Goal: Contribute content

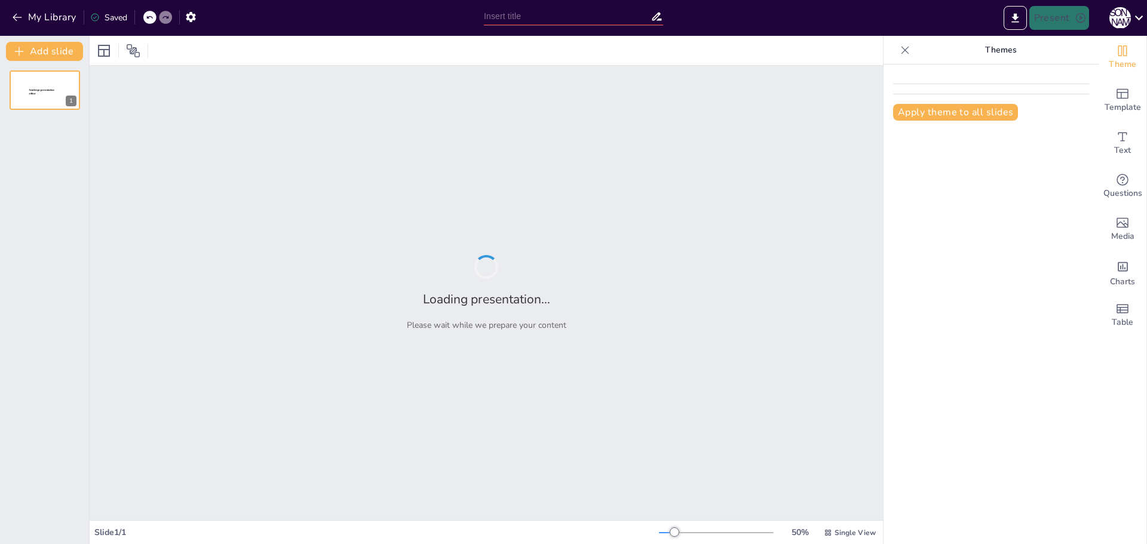
type input "Sterile Technique Protocols: Ensuring Surgical Integrity and Patient Protection"
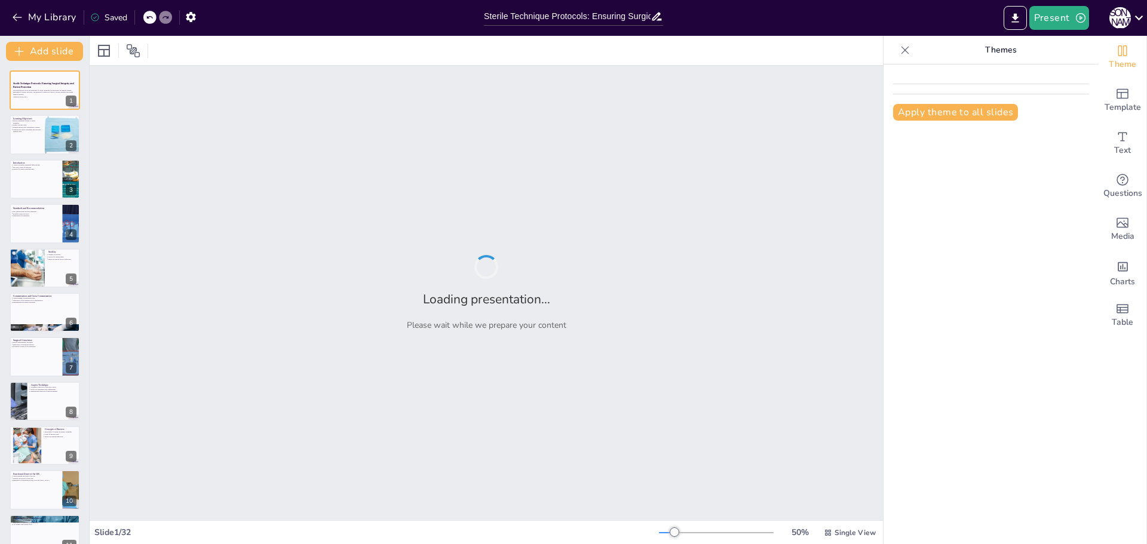
checkbox input "true"
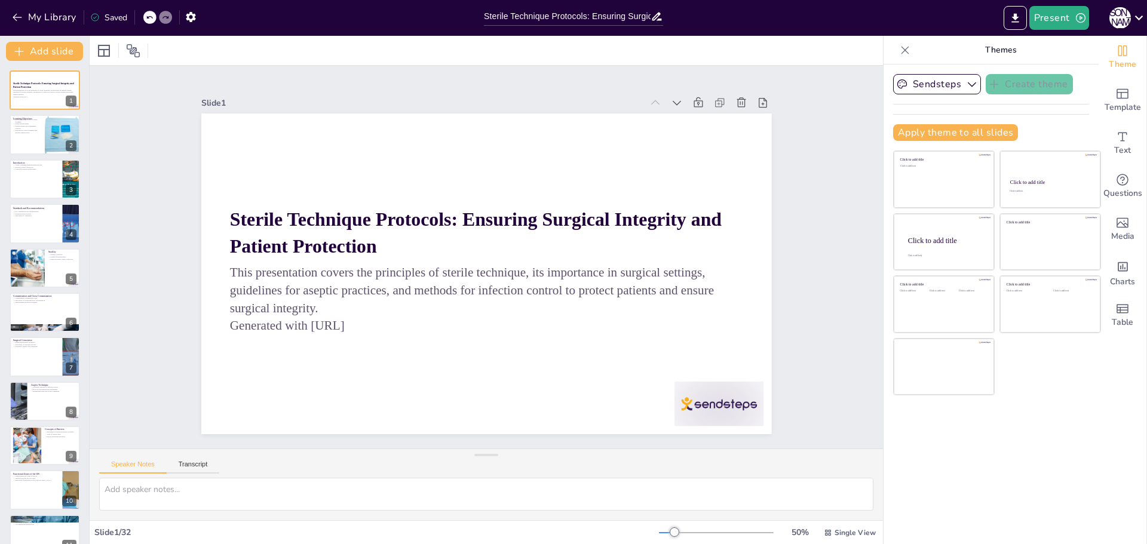
checkbox input "true"
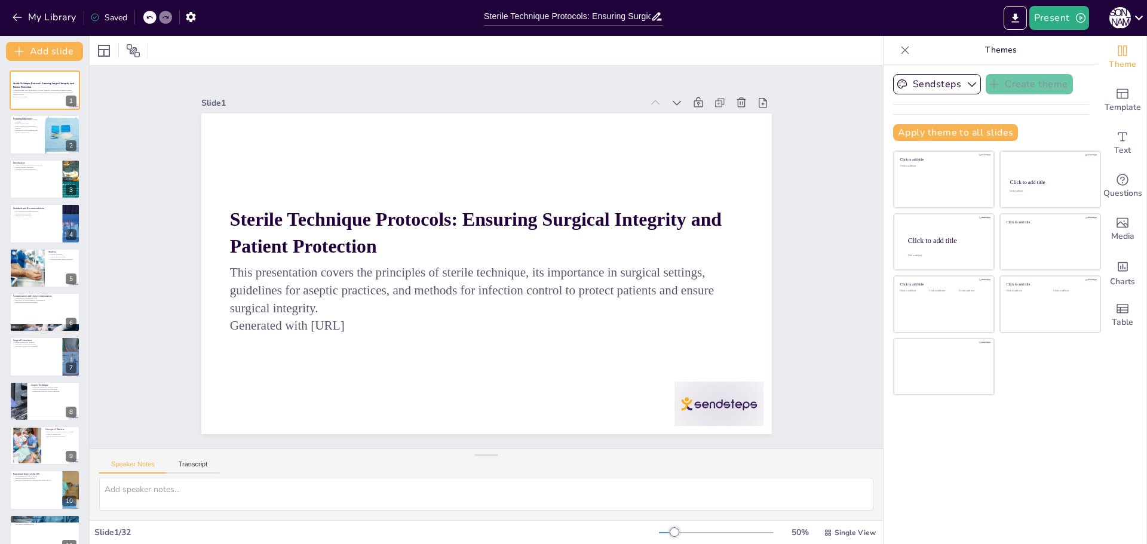
checkbox input "true"
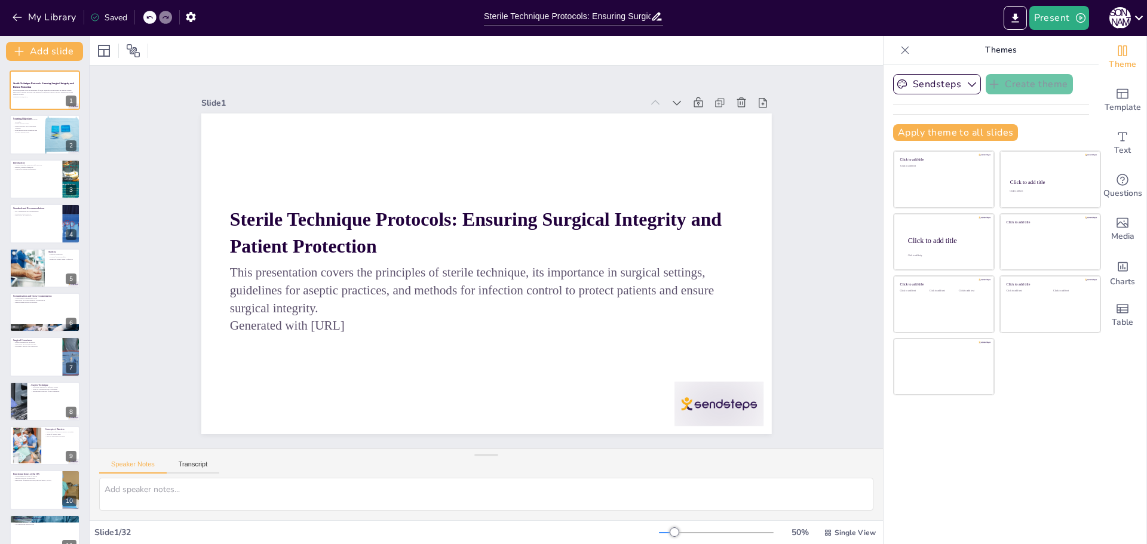
checkbox input "true"
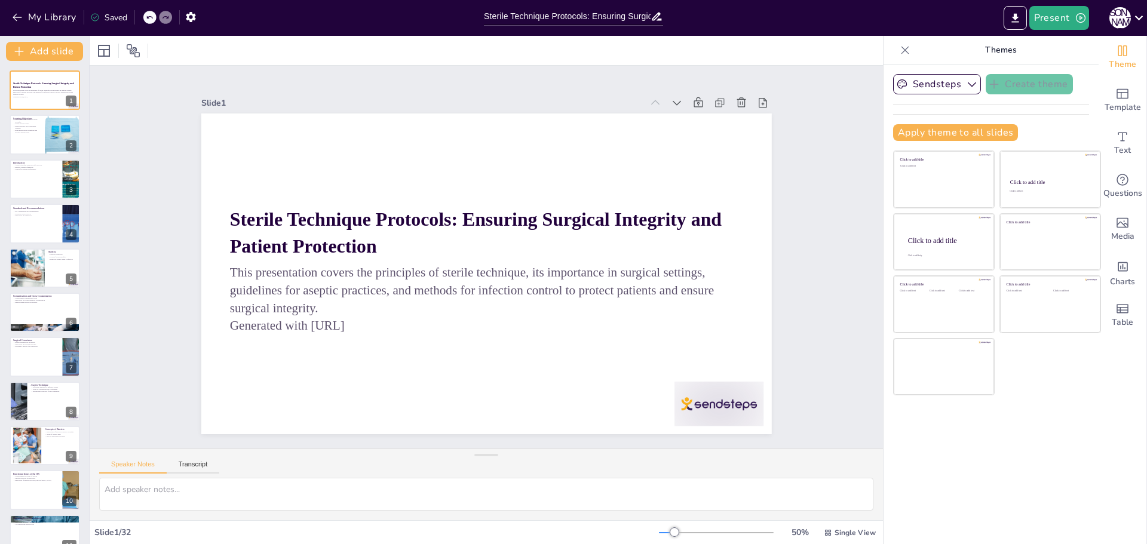
checkbox input "true"
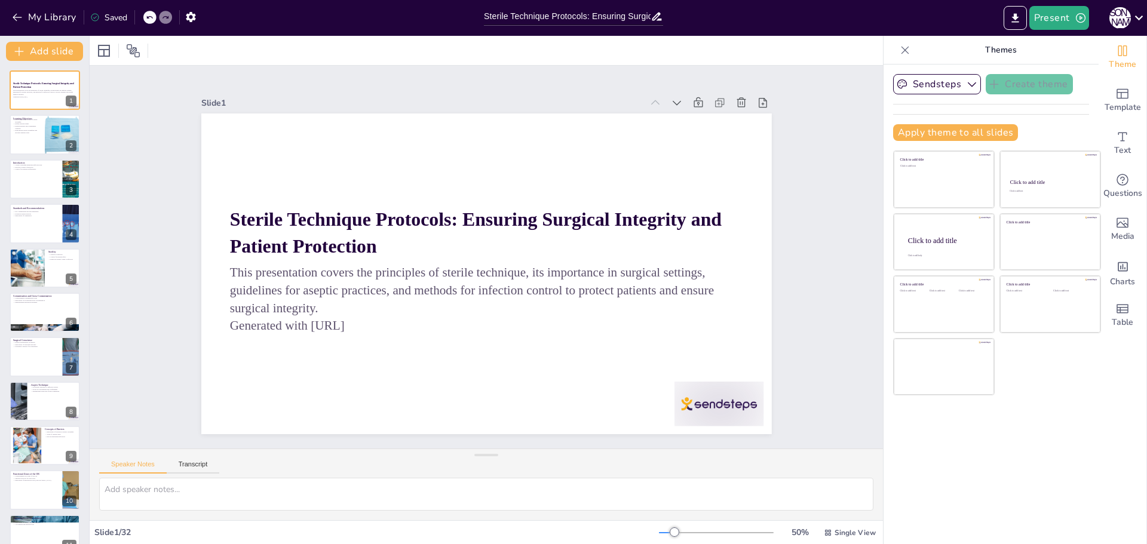
checkbox input "true"
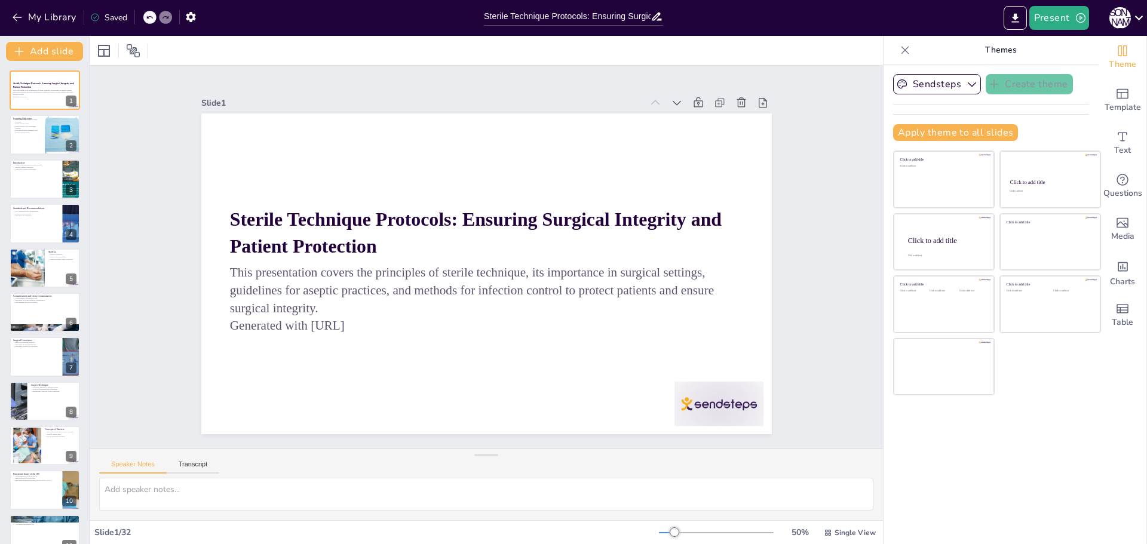
checkbox input "true"
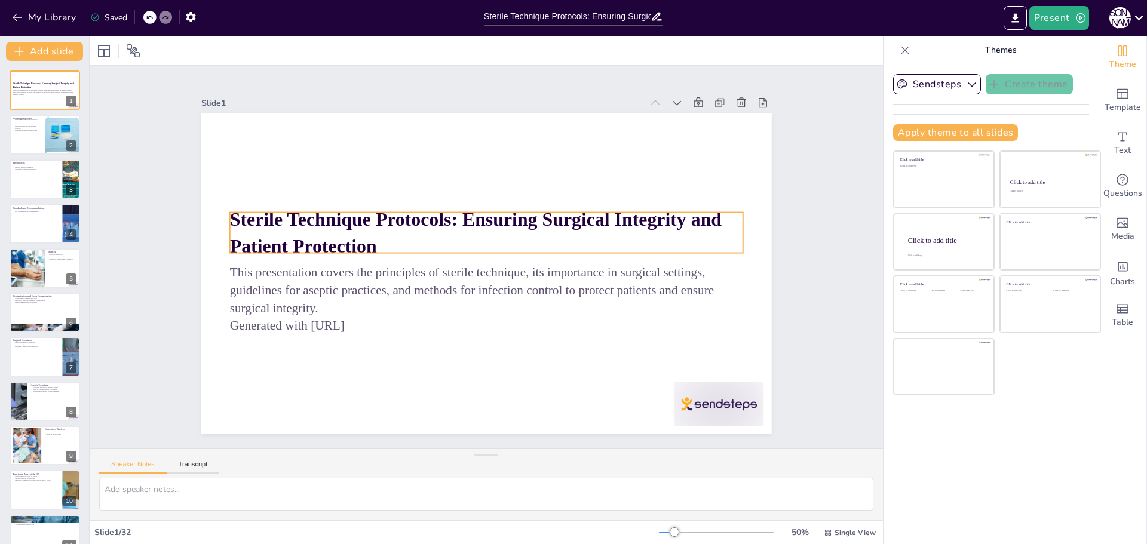
checkbox input "true"
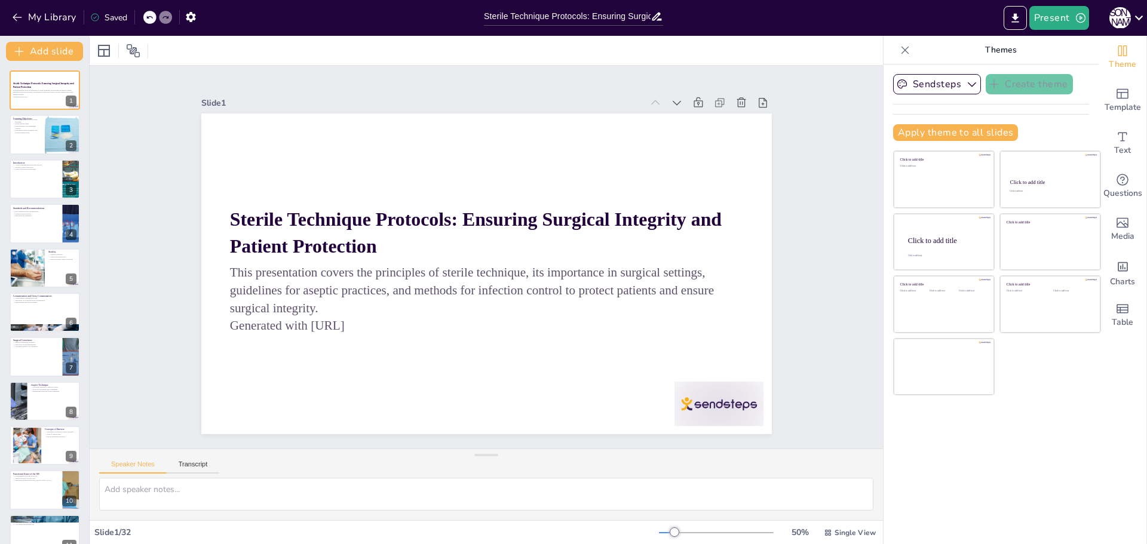
checkbox input "true"
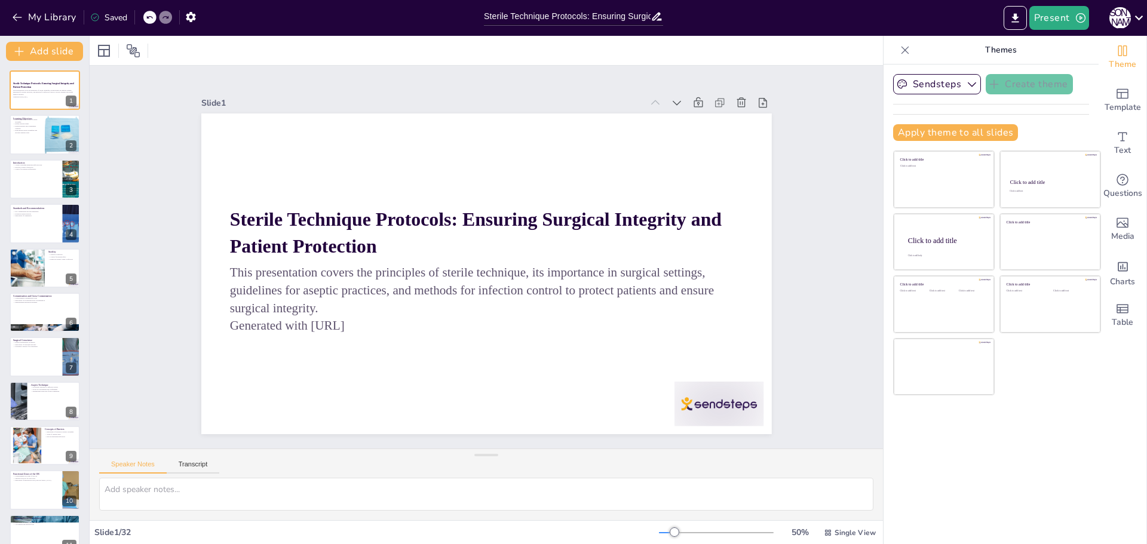
checkbox input "true"
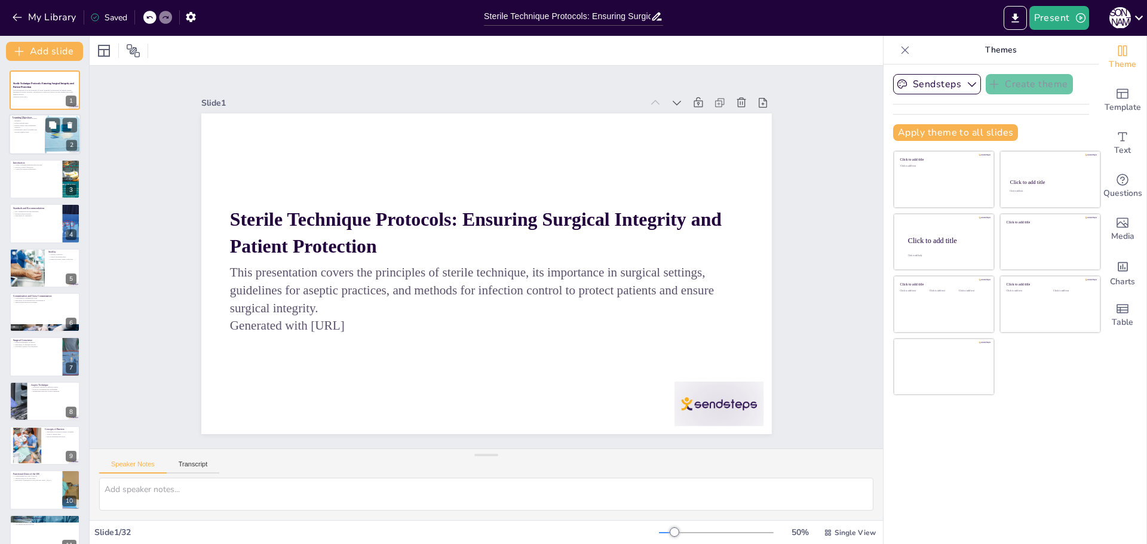
checkbox input "true"
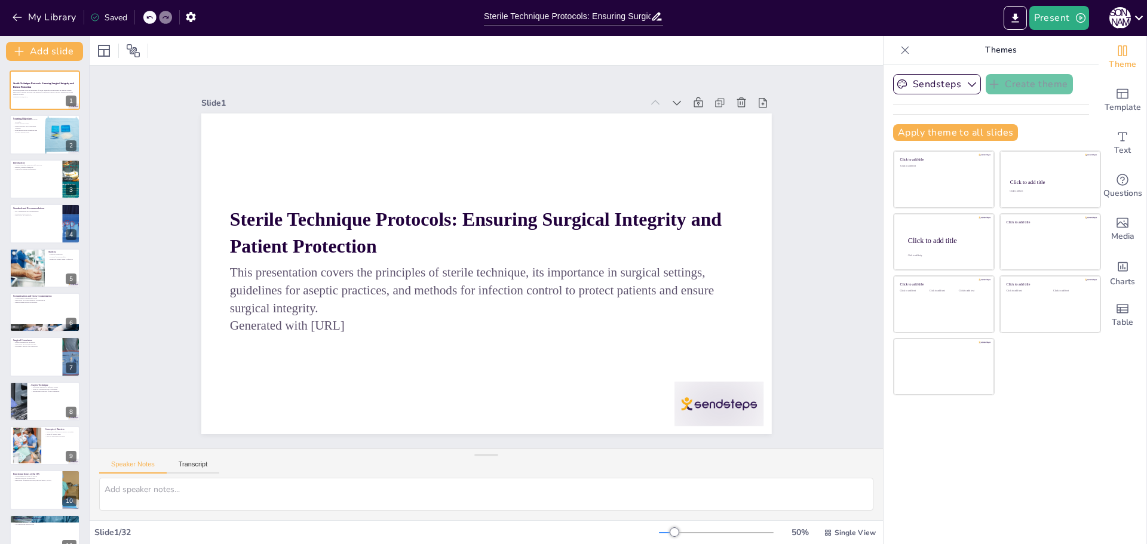
checkbox input "true"
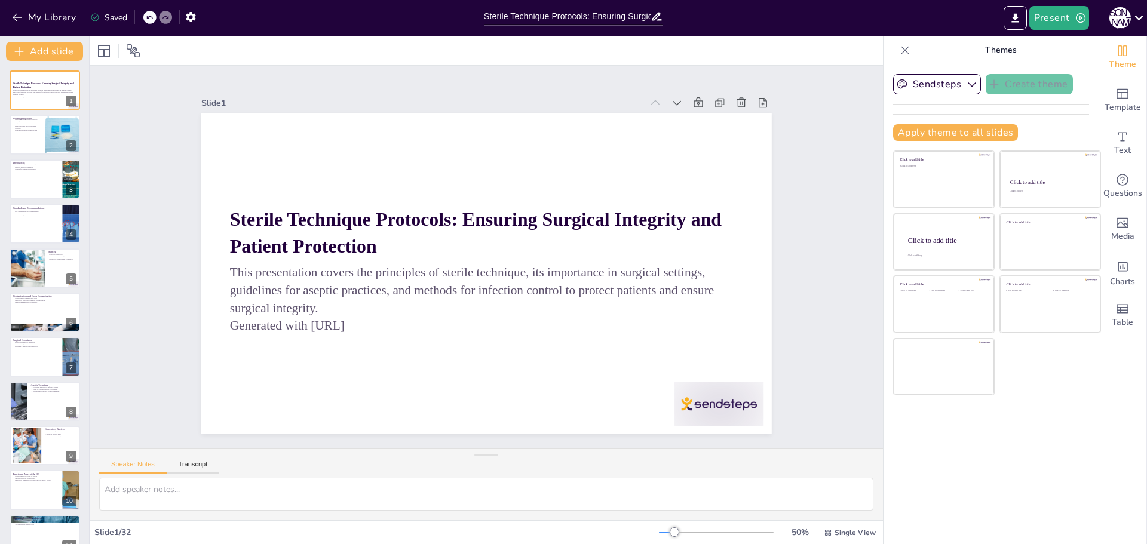
checkbox input "true"
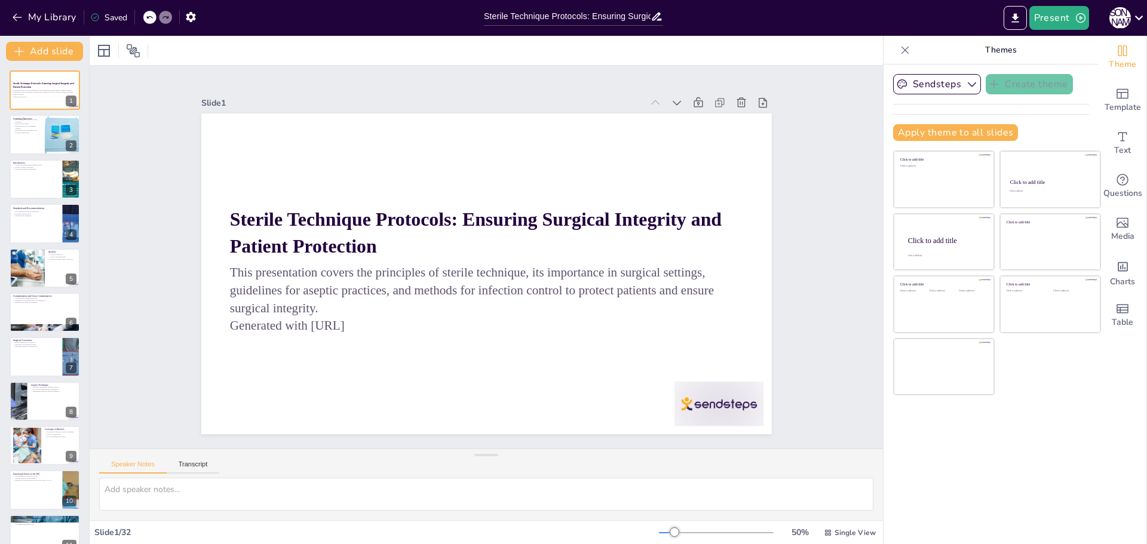
checkbox input "true"
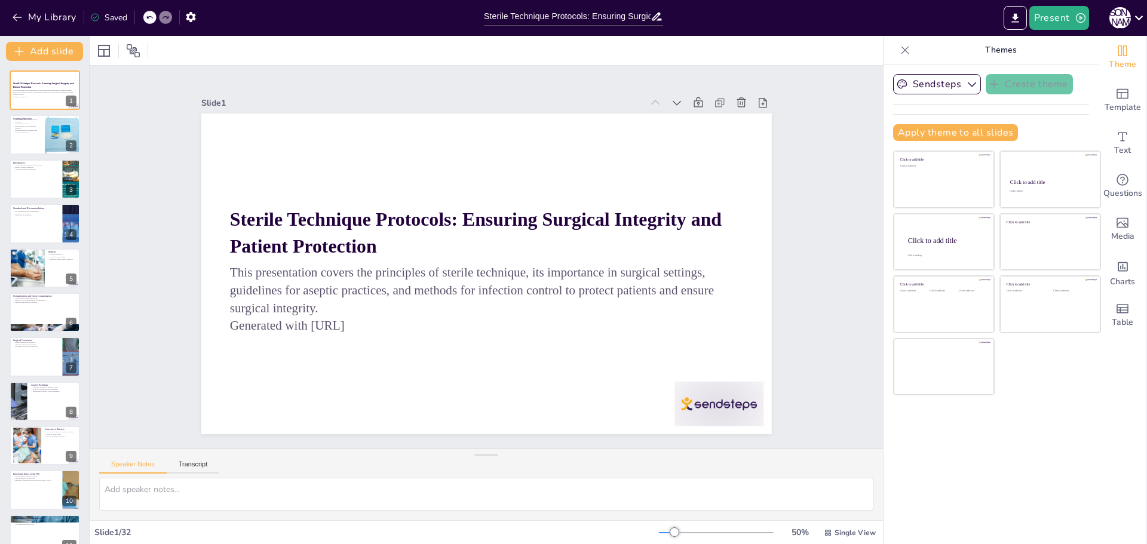
checkbox input "true"
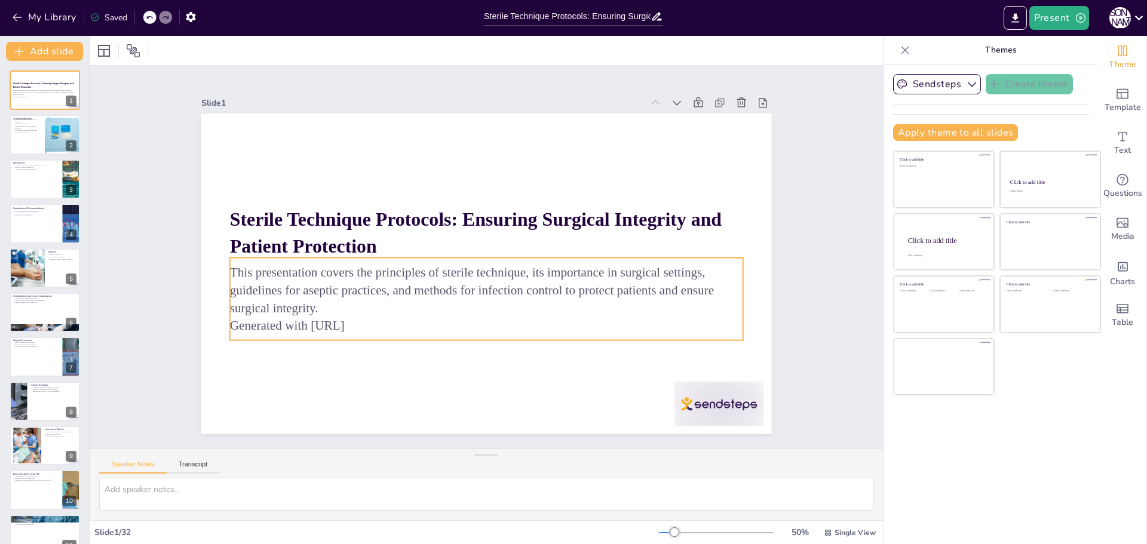
checkbox input "true"
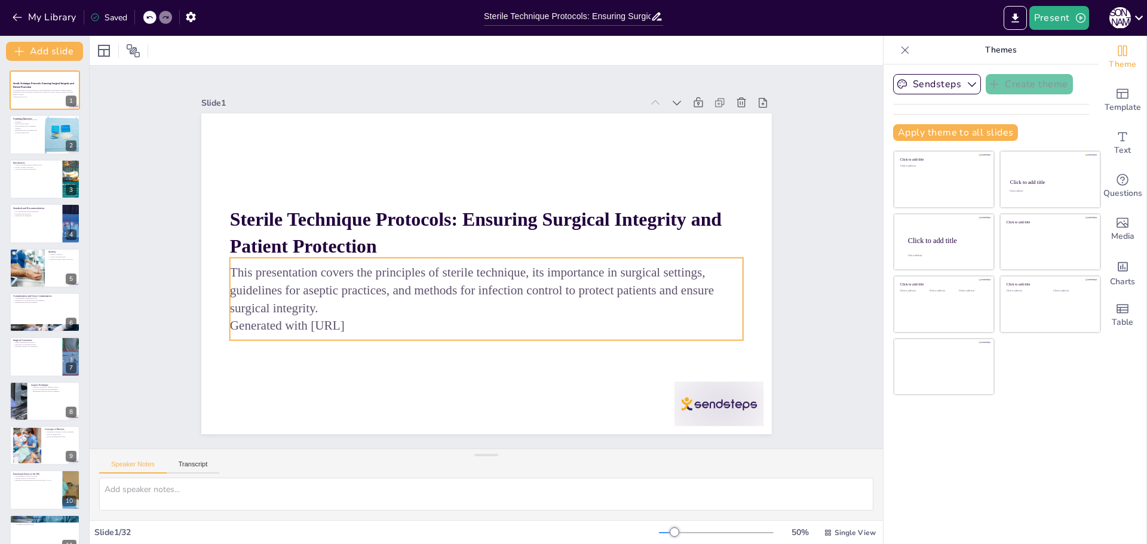
checkbox input "true"
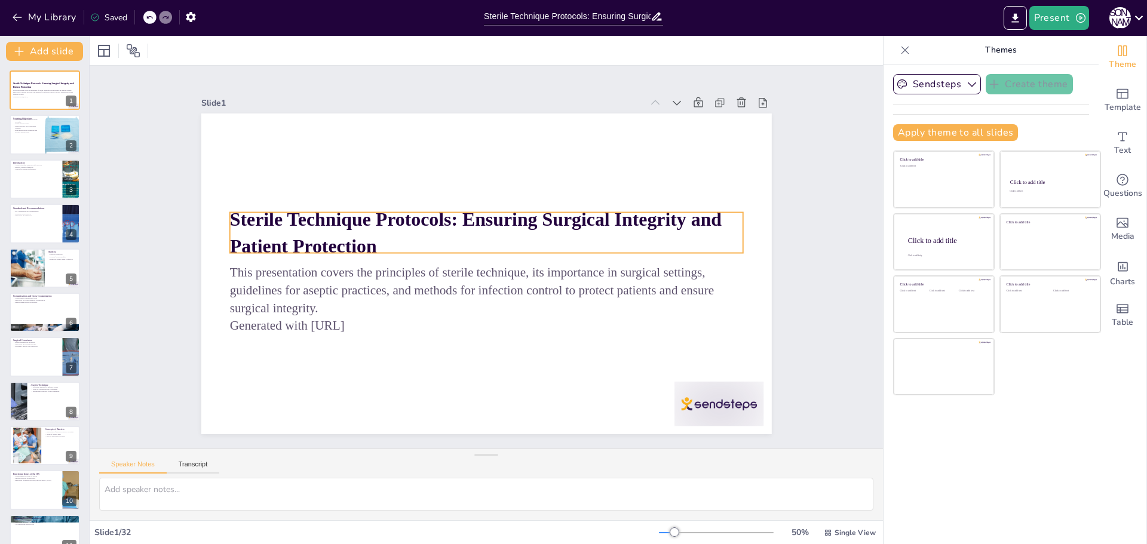
checkbox input "true"
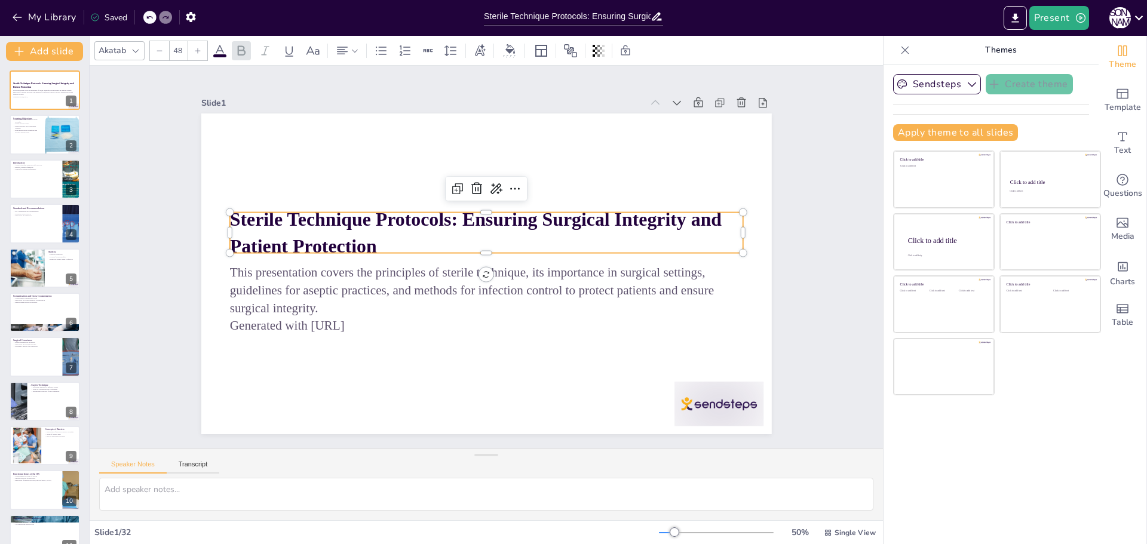
click at [455, 215] on strong "Sterile Technique Protocols: Ensuring Surgical Integrity and Patient Protection" at bounding box center [505, 278] width 486 height 149
checkbox input "true"
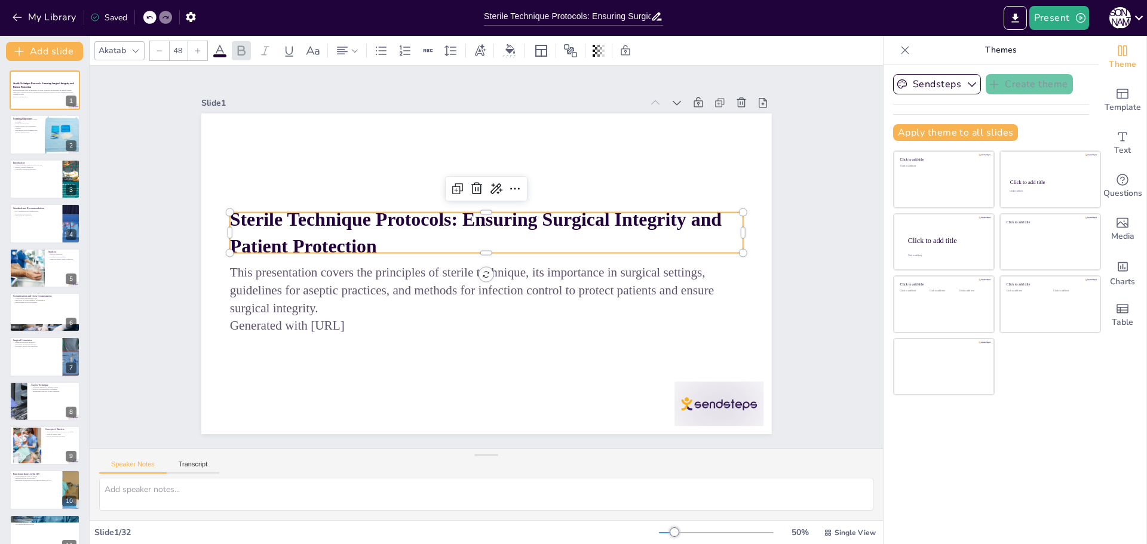
checkbox input "true"
click at [453, 218] on strong "Sterile Technique Protocols: Ensuring Surgical Integrity and Patient Protection" at bounding box center [523, 263] width 306 height 426
checkbox input "true"
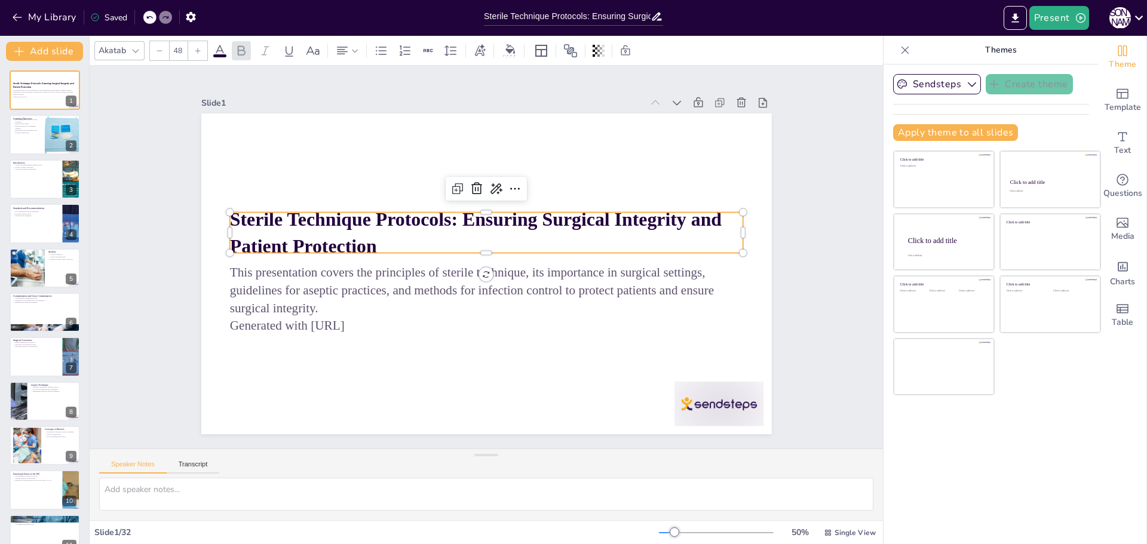
checkbox input "true"
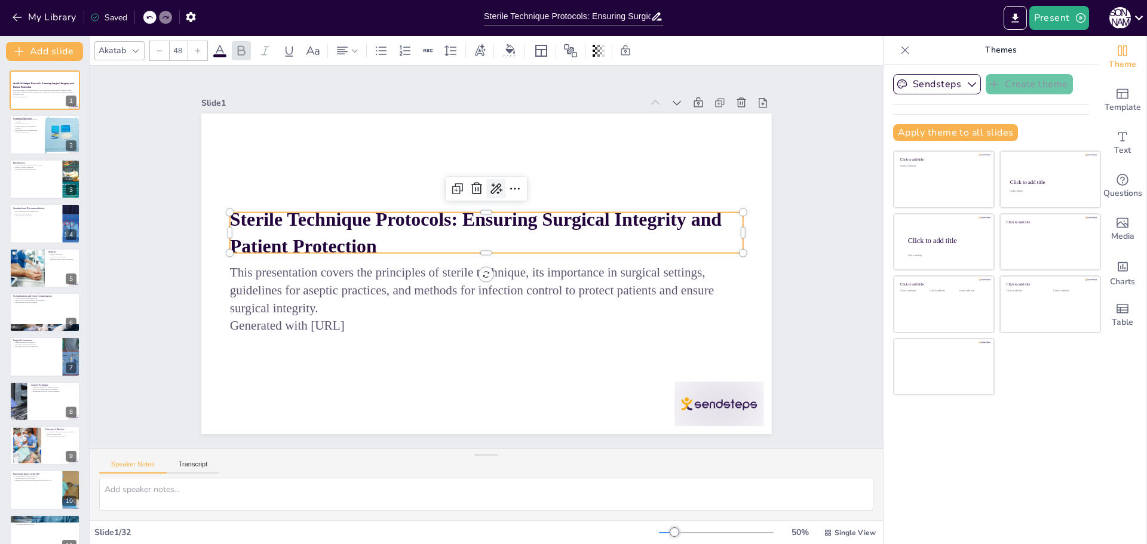
checkbox input "true"
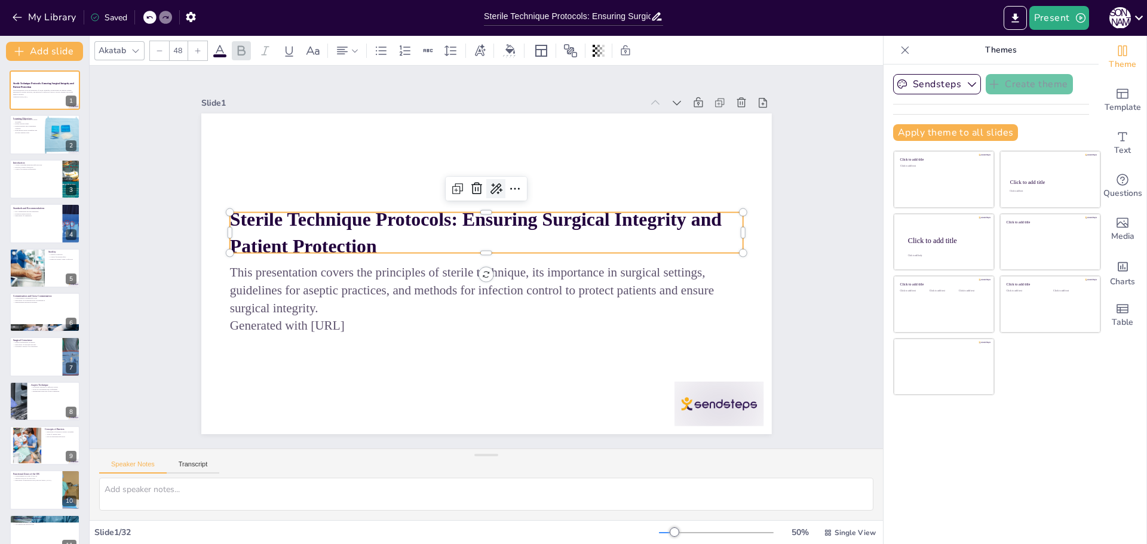
checkbox input "true"
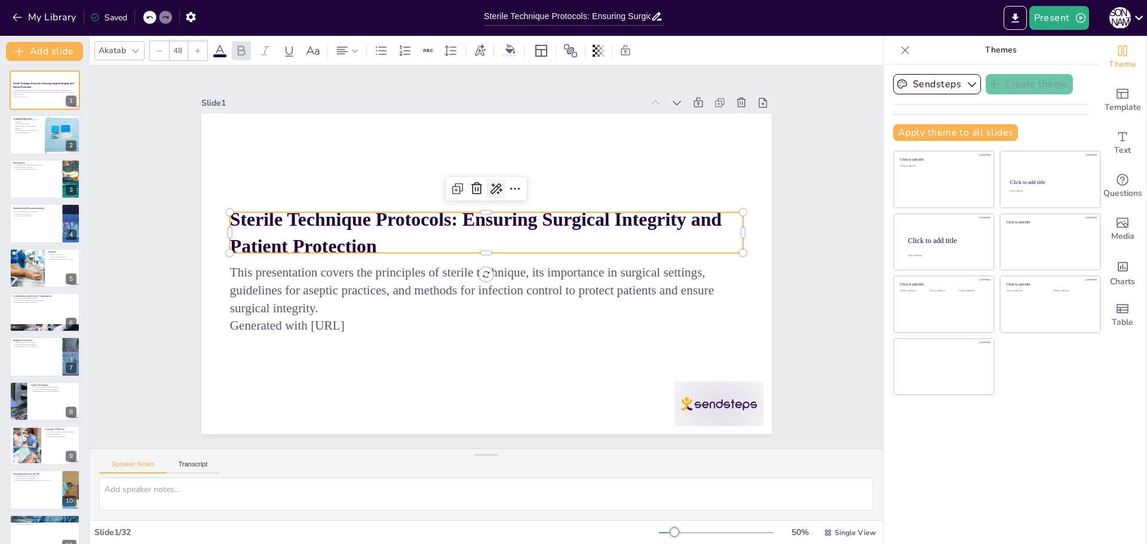
checkbox input "true"
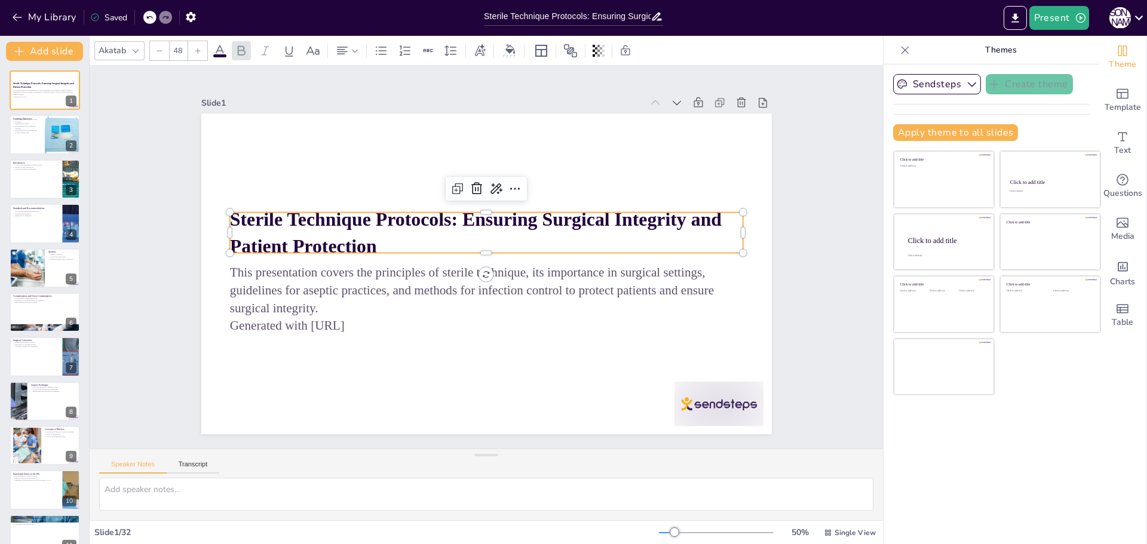
checkbox input "true"
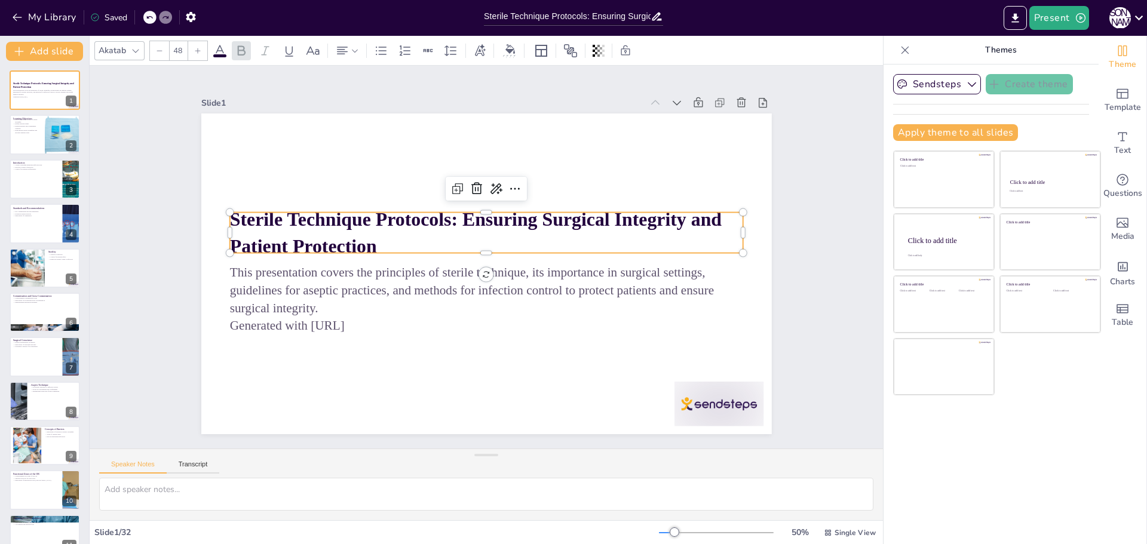
checkbox input "true"
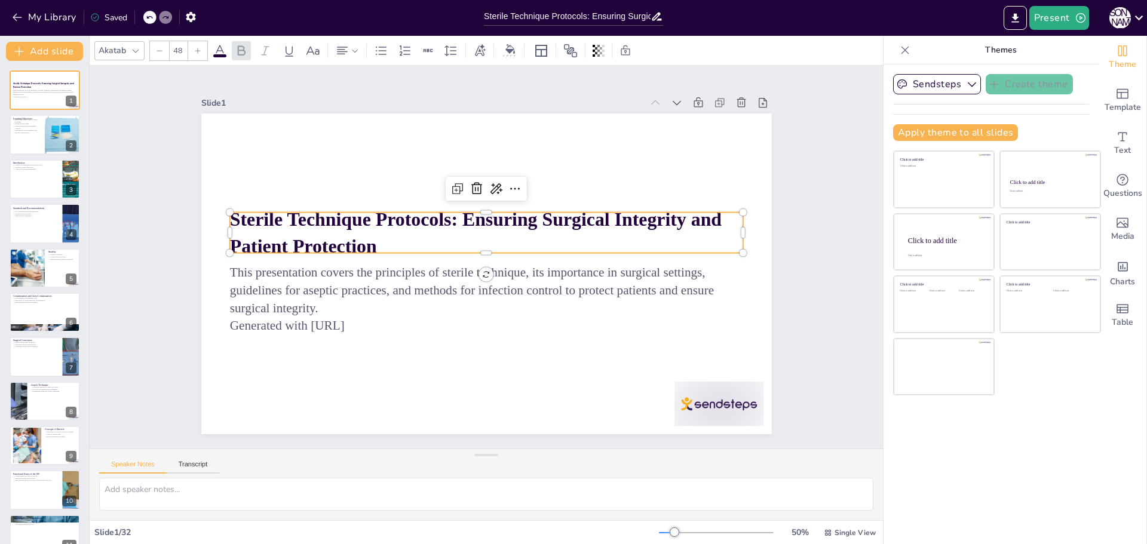
checkbox input "true"
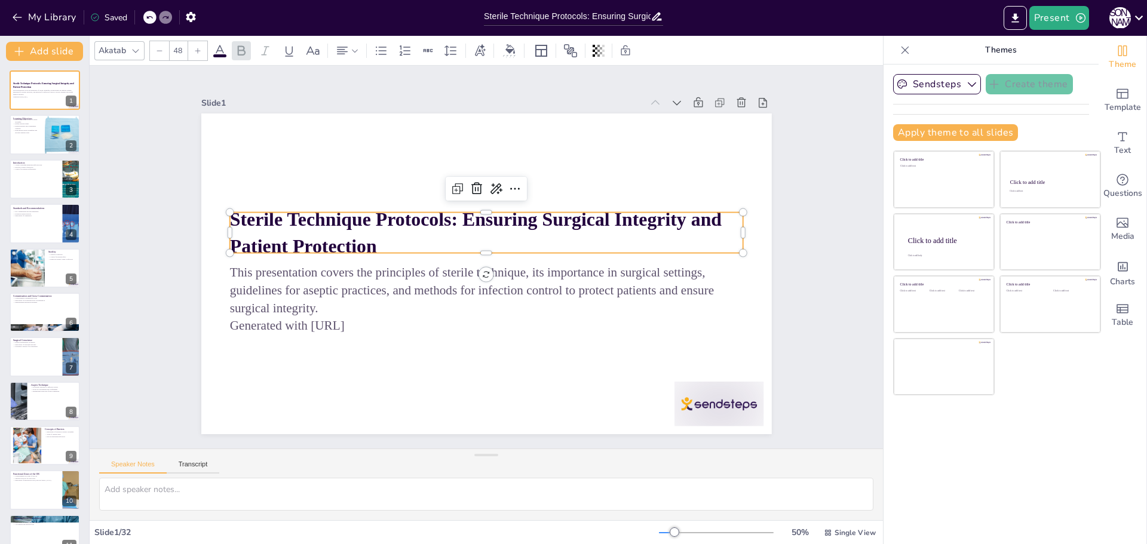
checkbox input "true"
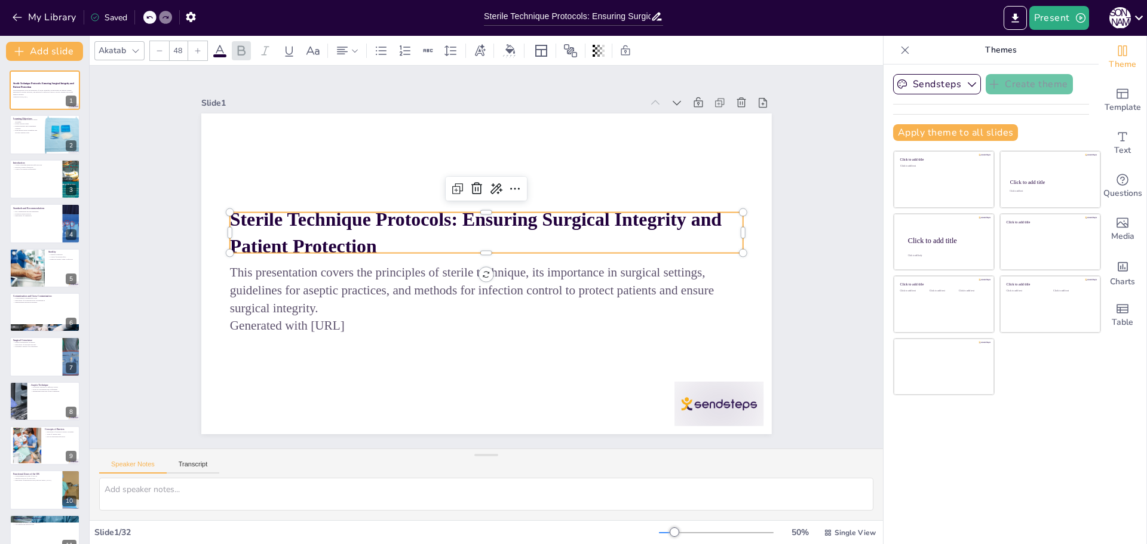
checkbox input "true"
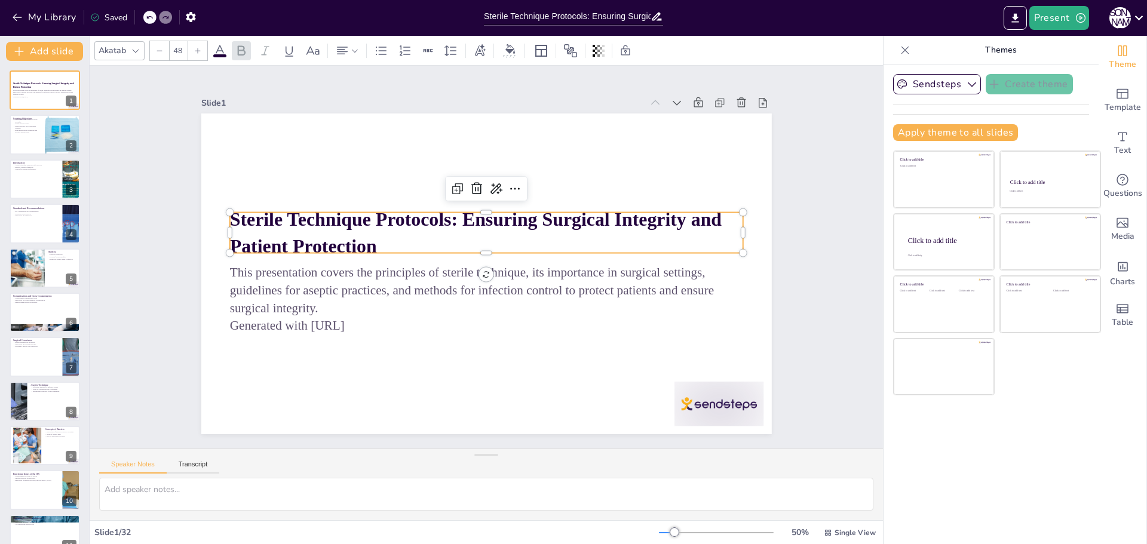
checkbox input "true"
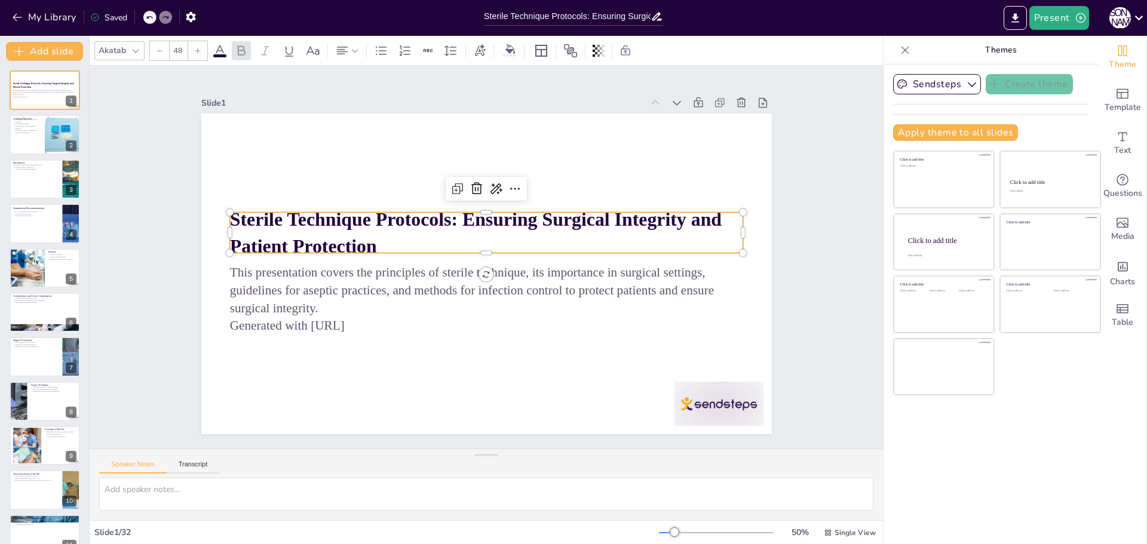
checkbox input "true"
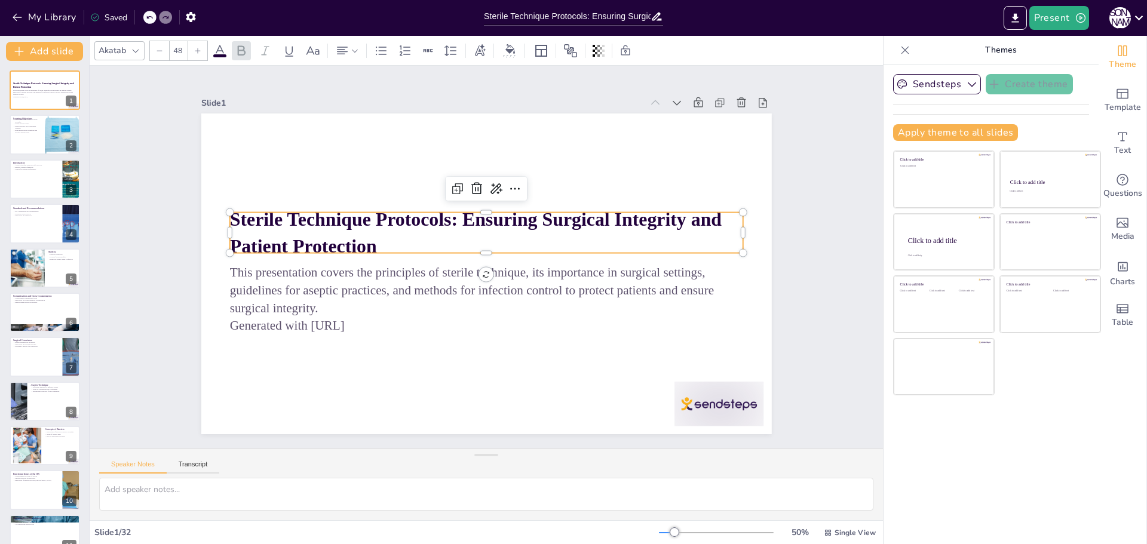
checkbox input "true"
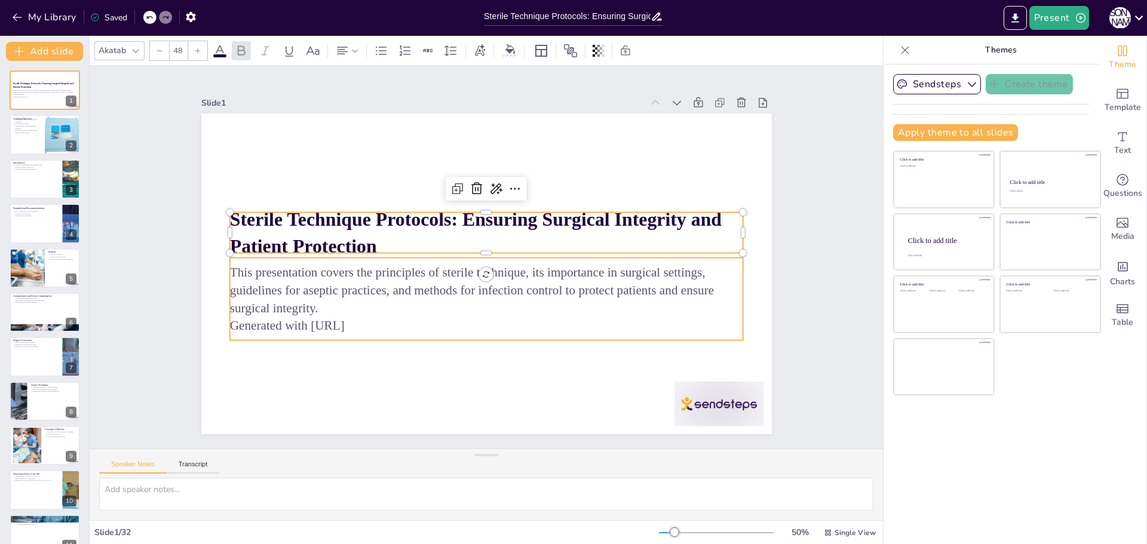
checkbox input "true"
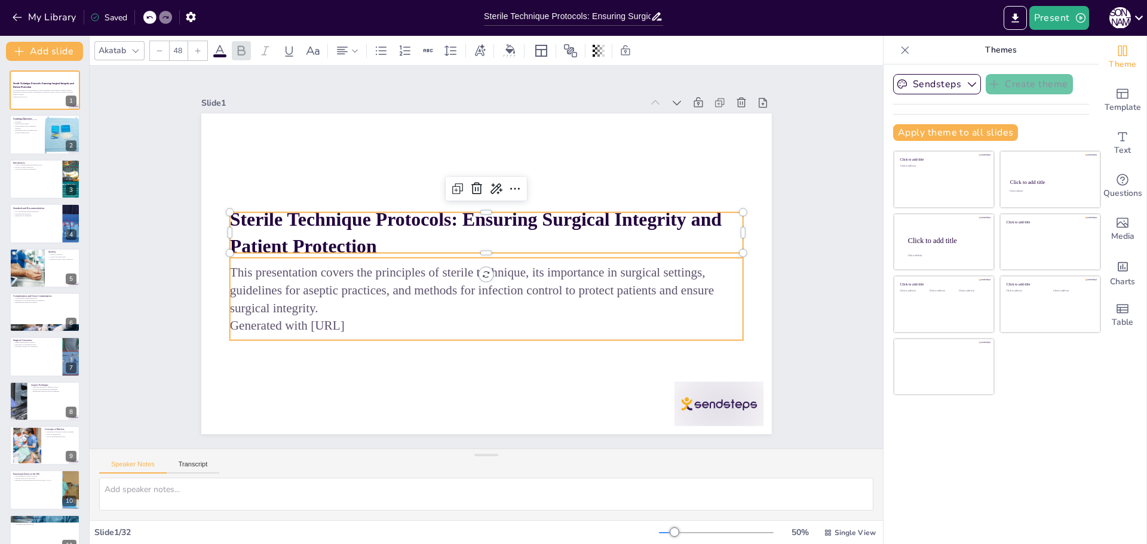
checkbox input "true"
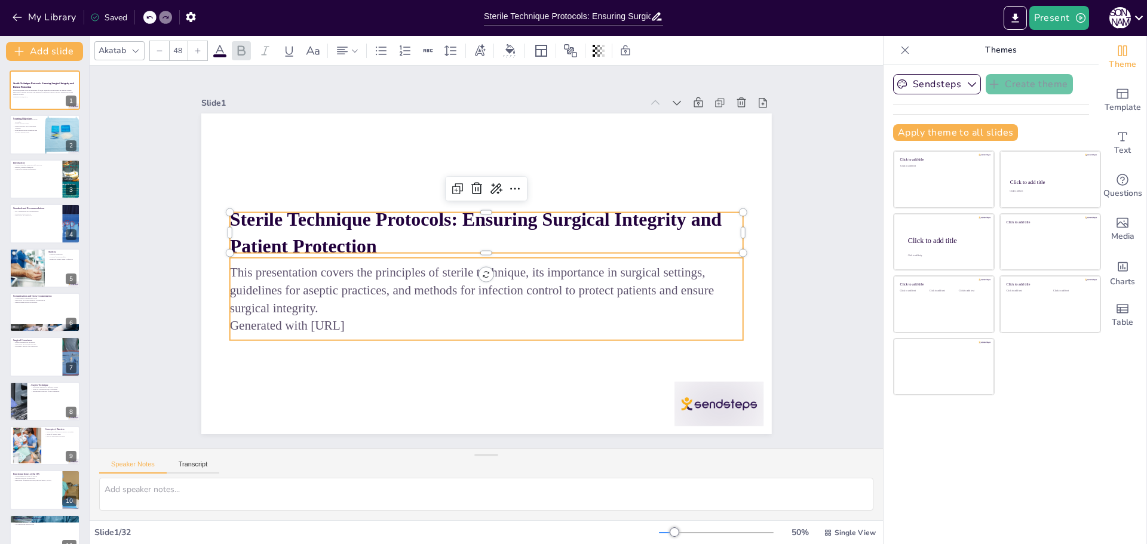
checkbox input "true"
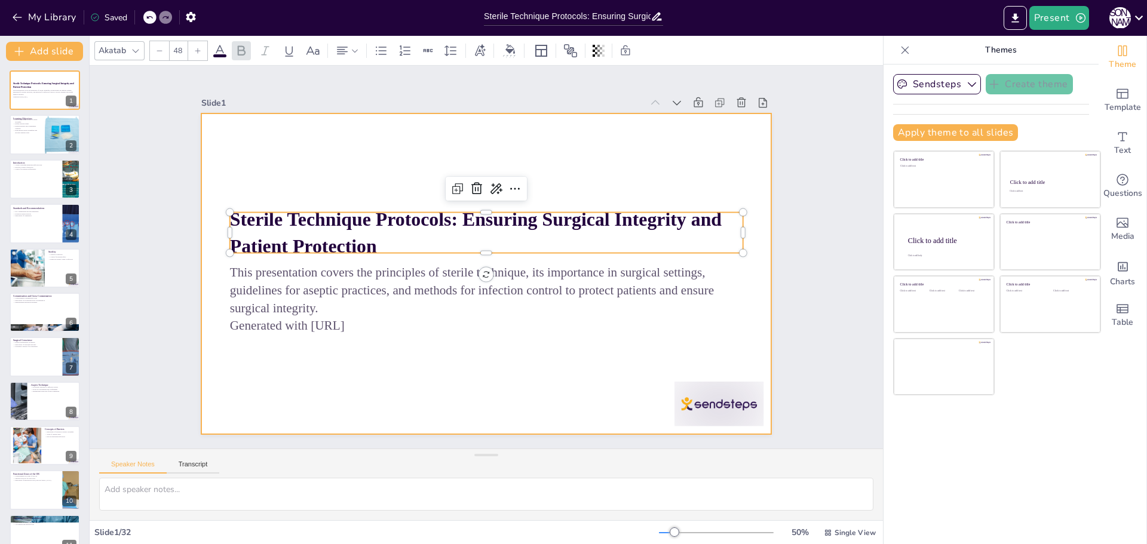
checkbox input "true"
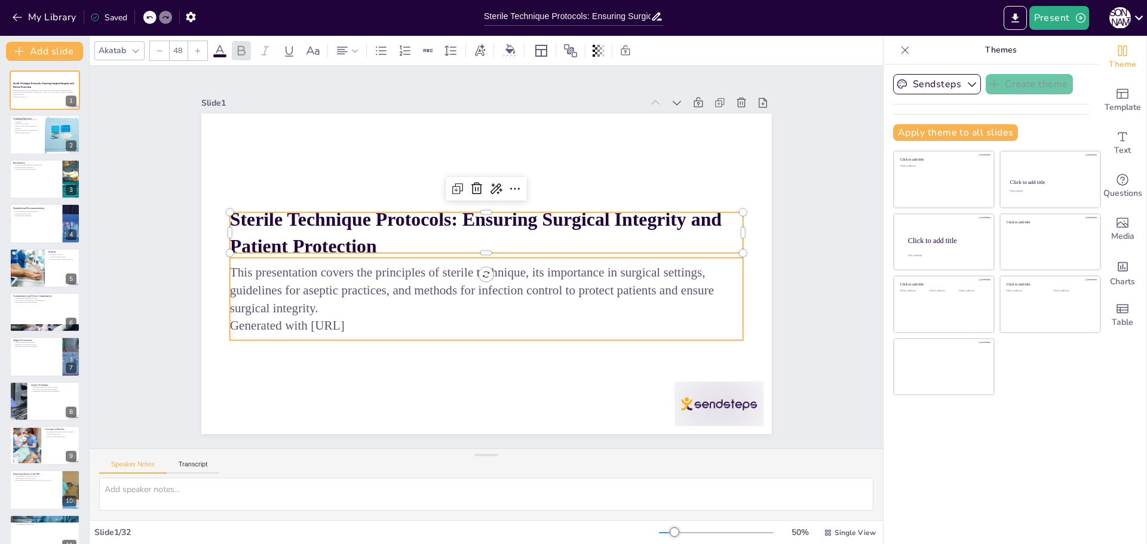
checkbox input "true"
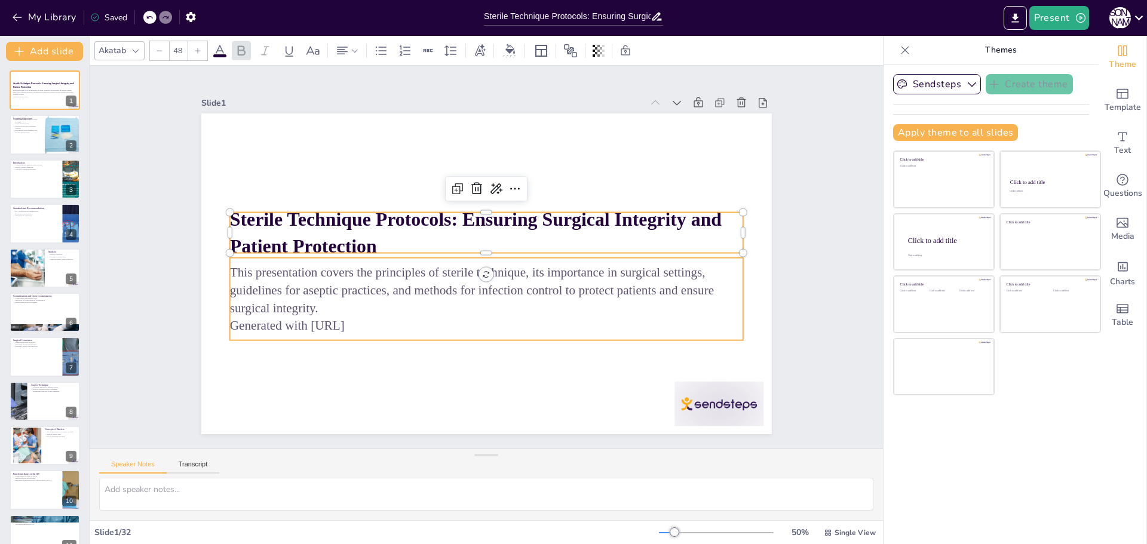
checkbox input "true"
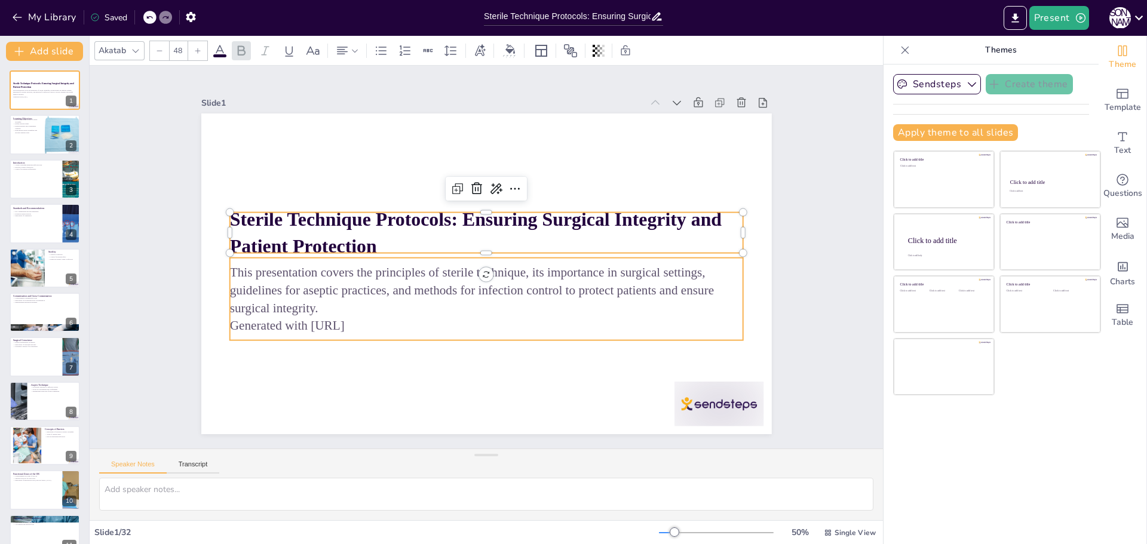
checkbox input "true"
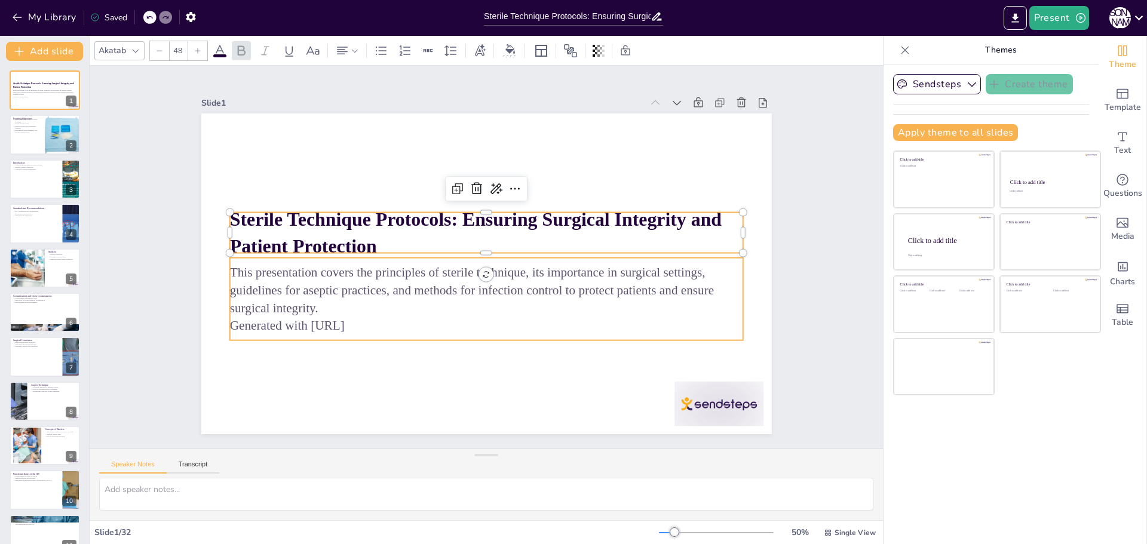
checkbox input "true"
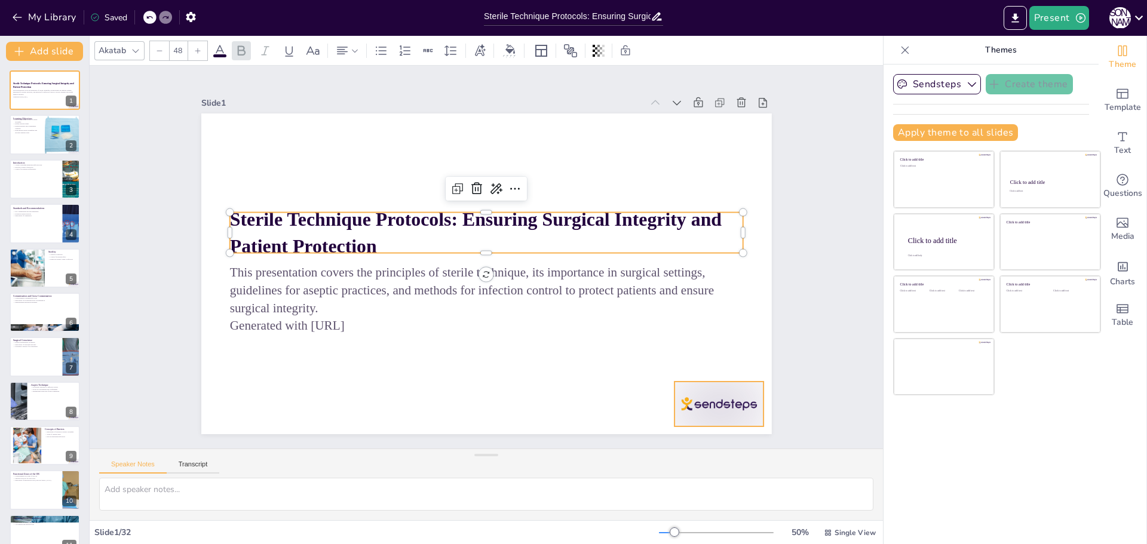
checkbox input "true"
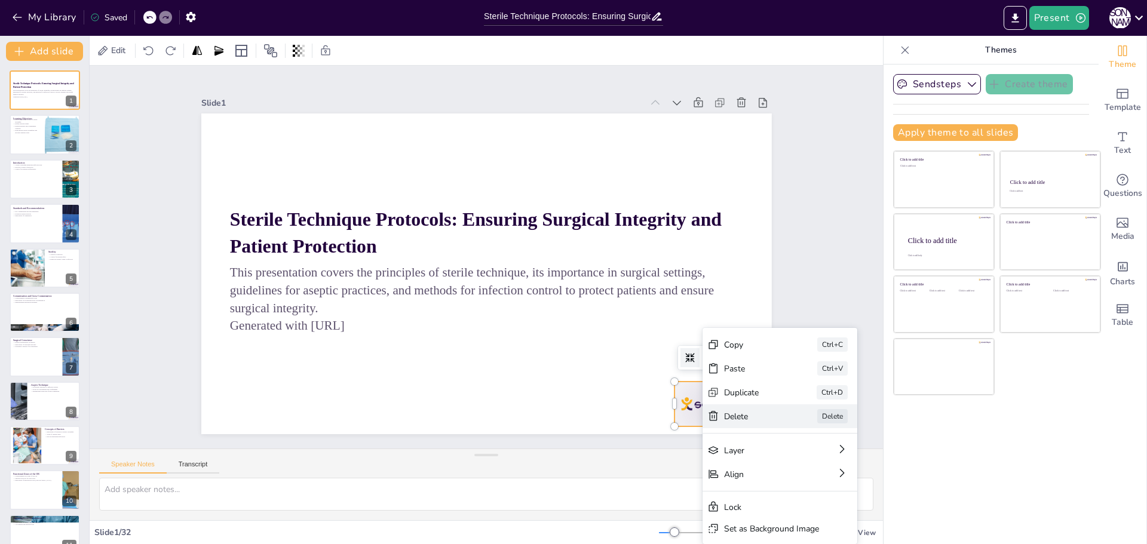
click at [788, 510] on div "Delete" at bounding box center [818, 518] width 60 height 17
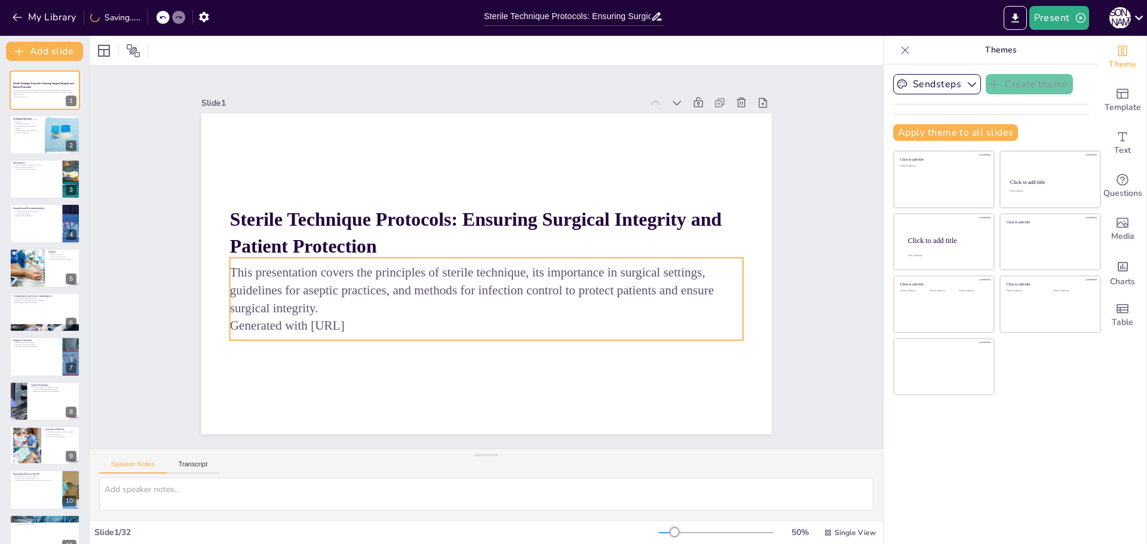
click at [375, 320] on p "Generated with [URL]" at bounding box center [458, 319] width 476 height 225
drag, startPoint x: 227, startPoint y: 323, endPoint x: 303, endPoint y: 319, distance: 76.0
click at [285, 319] on p "Generated with [URL]" at bounding box center [458, 319] width 476 height 225
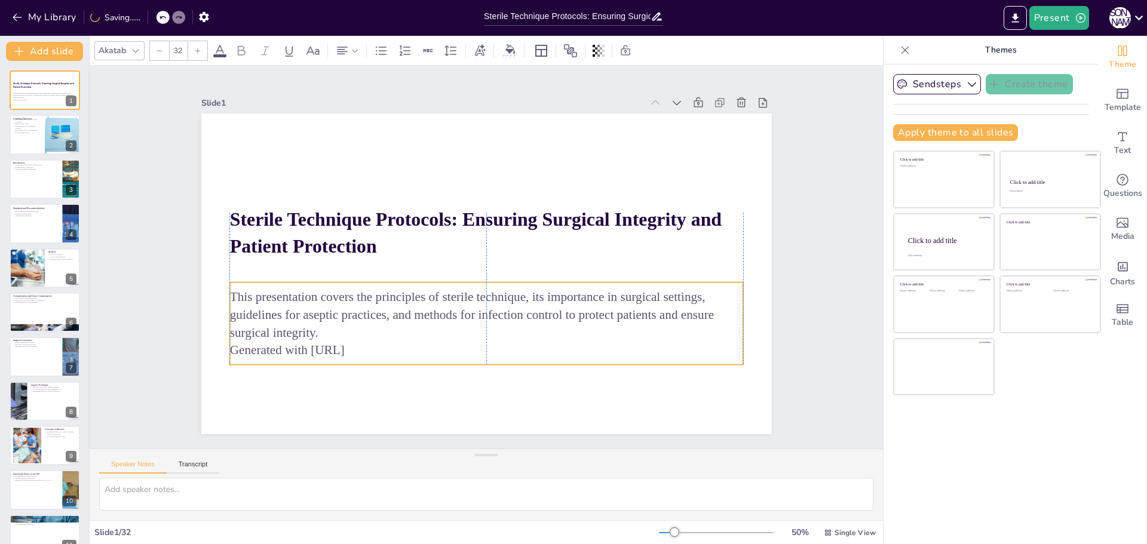
drag, startPoint x: 304, startPoint y: 316, endPoint x: 244, endPoint y: 345, distance: 66.5
click at [244, 345] on p "Generated with [URL]" at bounding box center [448, 341] width 476 height 225
click at [35, 137] on div at bounding box center [45, 135] width 72 height 41
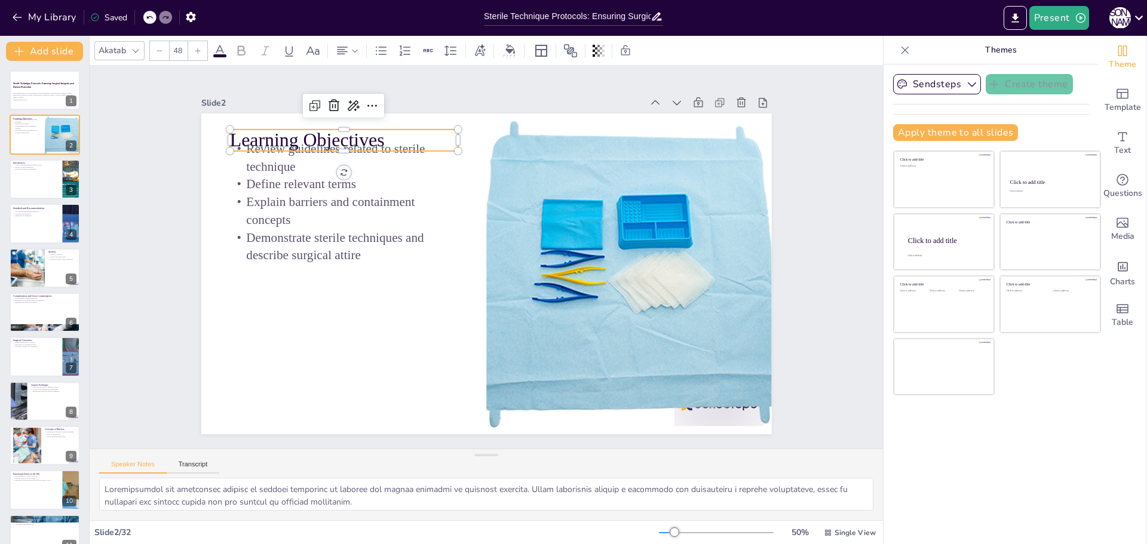
click at [590, 133] on p "Learning Objectives" at bounding box center [603, 115] width 27 height 228
click at [360, 129] on p "Learning Objectives" at bounding box center [422, 82] width 211 height 137
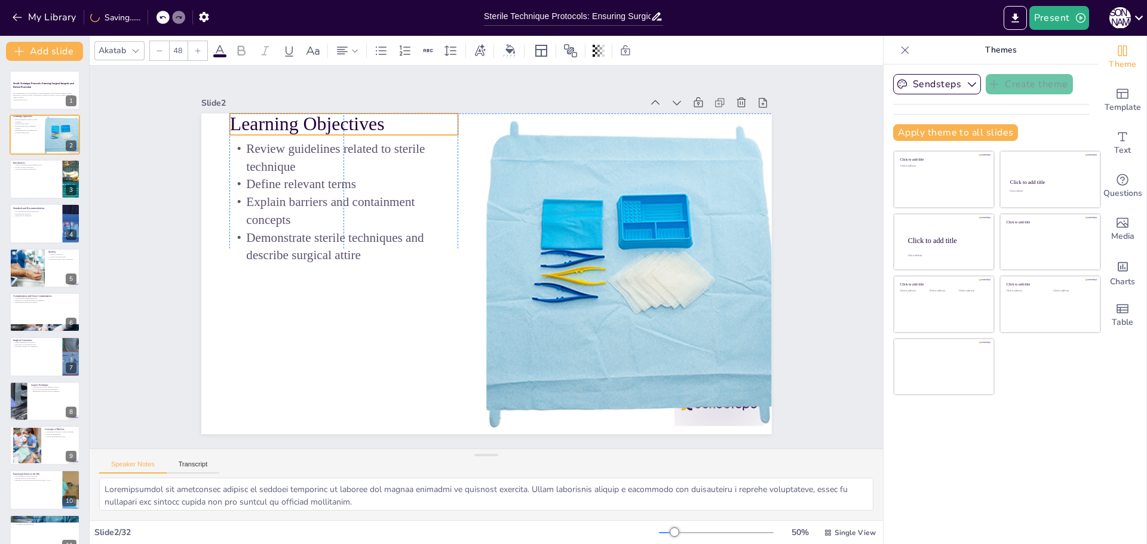
drag, startPoint x: 357, startPoint y: 133, endPoint x: 357, endPoint y: 122, distance: 10.8
click at [433, 122] on p "Learning Objectives" at bounding box center [510, 64] width 155 height 200
click at [42, 178] on div at bounding box center [45, 179] width 72 height 41
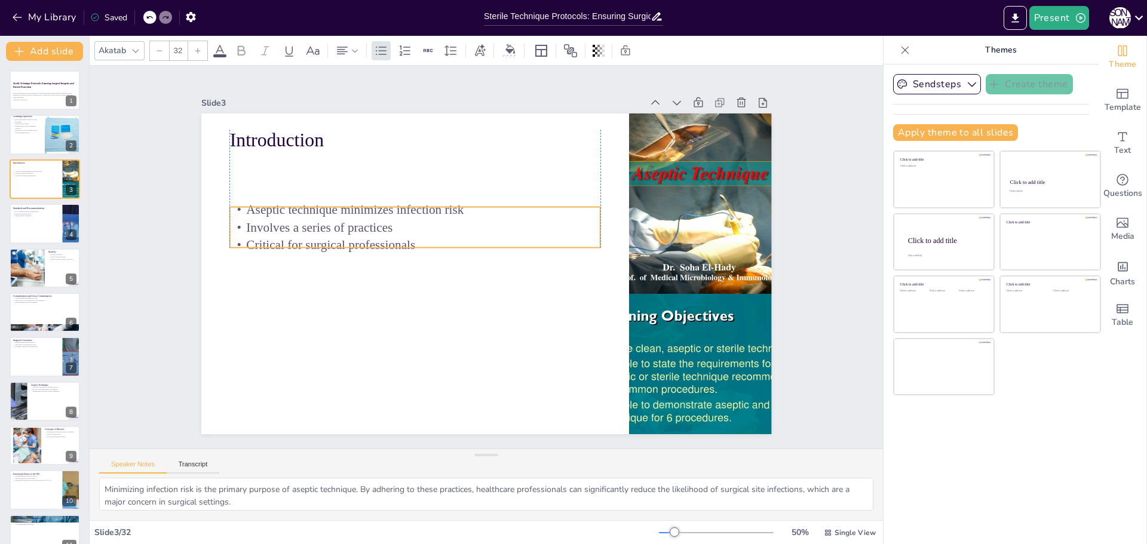
drag, startPoint x: 238, startPoint y: 161, endPoint x: 240, endPoint y: 213, distance: 51.4
click at [344, 213] on p "Aseptic technique minimizes infection risk" at bounding box center [474, 172] width 261 height 287
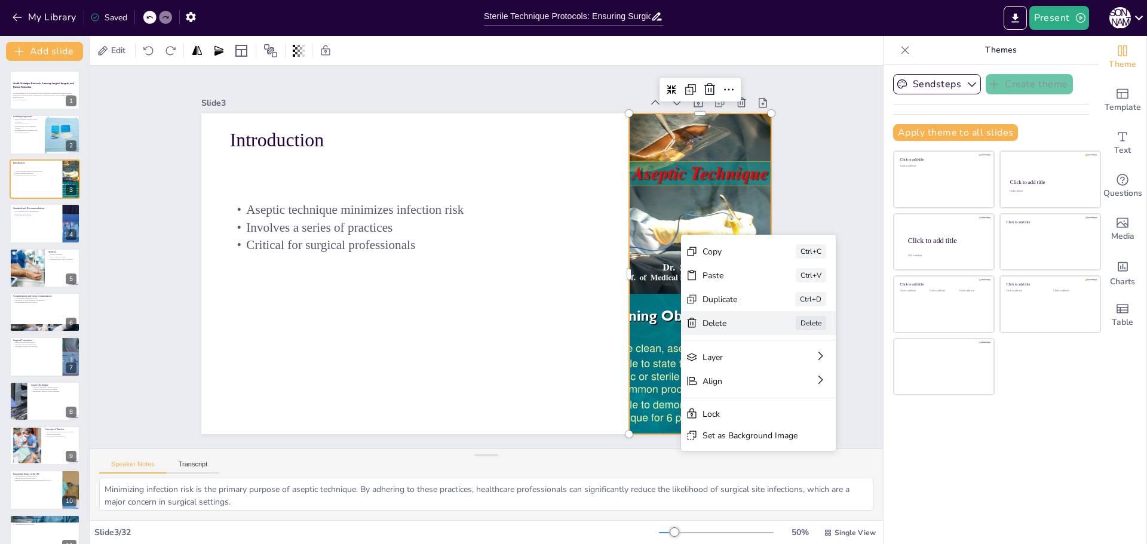
click at [715, 497] on div "Delete" at bounding box center [739, 514] width 59 height 35
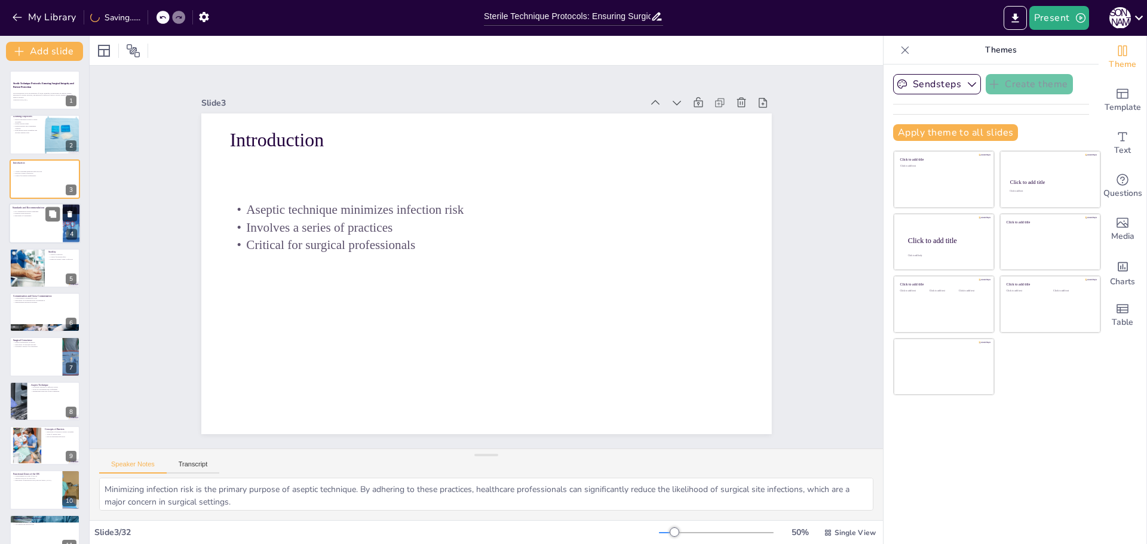
click at [35, 215] on p "Importance of compliance" at bounding box center [36, 216] width 47 height 2
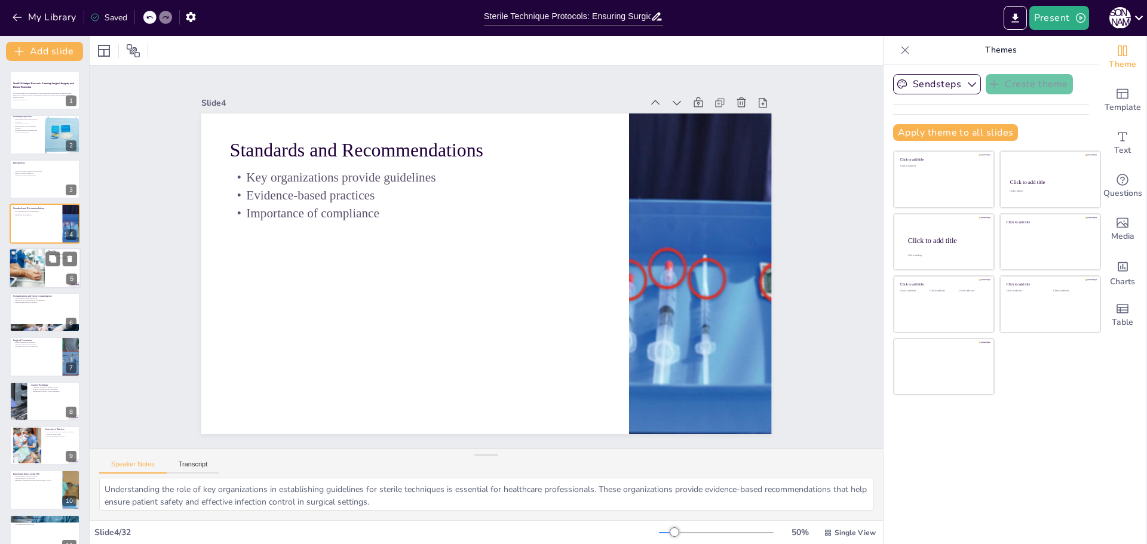
click at [39, 275] on div at bounding box center [27, 268] width 54 height 41
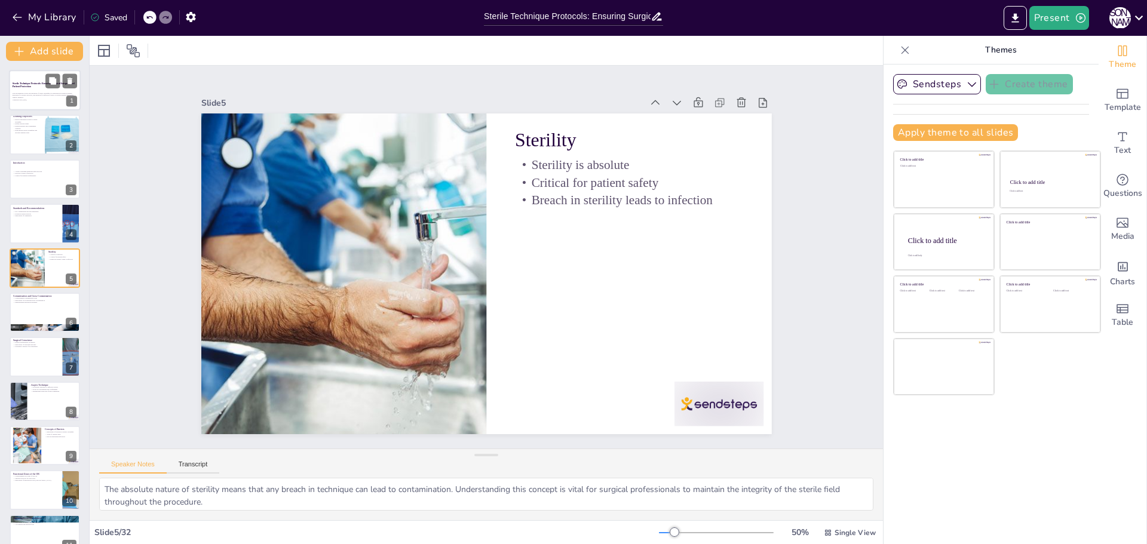
click at [40, 88] on div at bounding box center [45, 90] width 72 height 41
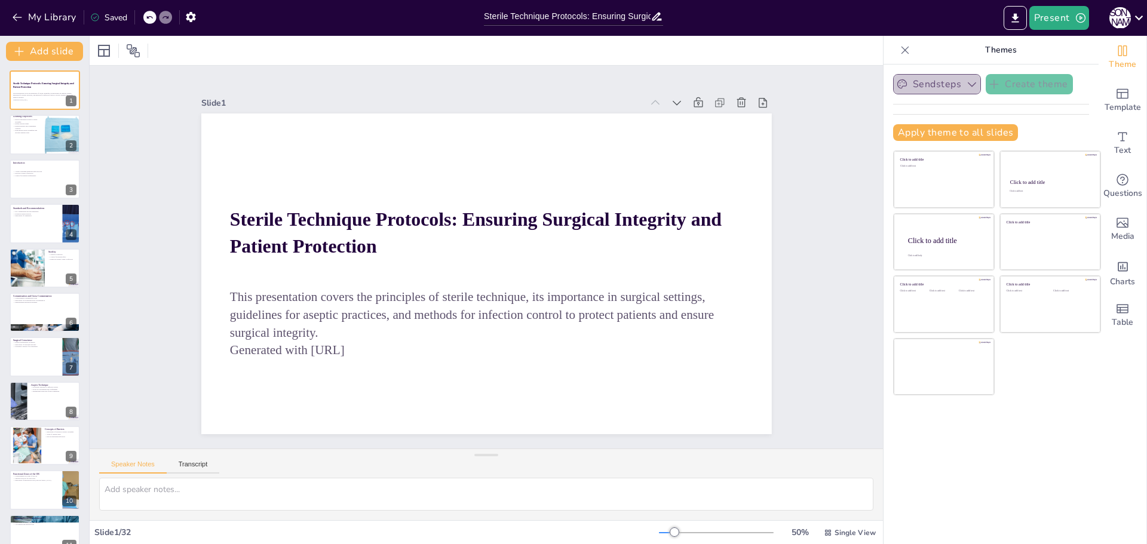
click at [966, 85] on icon "button" at bounding box center [972, 84] width 12 height 12
click at [39, 125] on p "Explain barriers and containment concepts" at bounding box center [27, 127] width 29 height 4
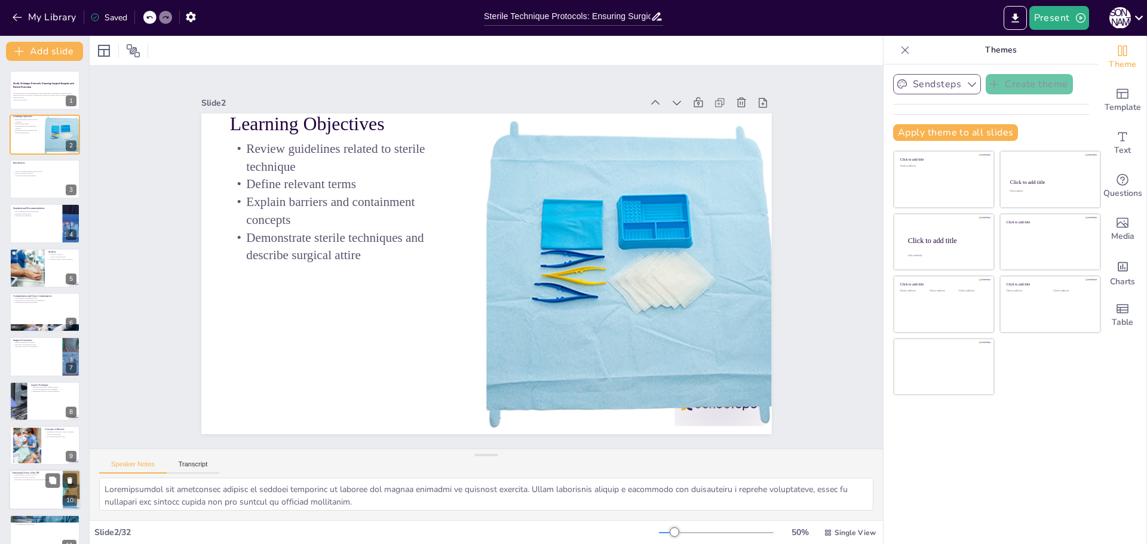
click at [37, 496] on div at bounding box center [45, 490] width 72 height 41
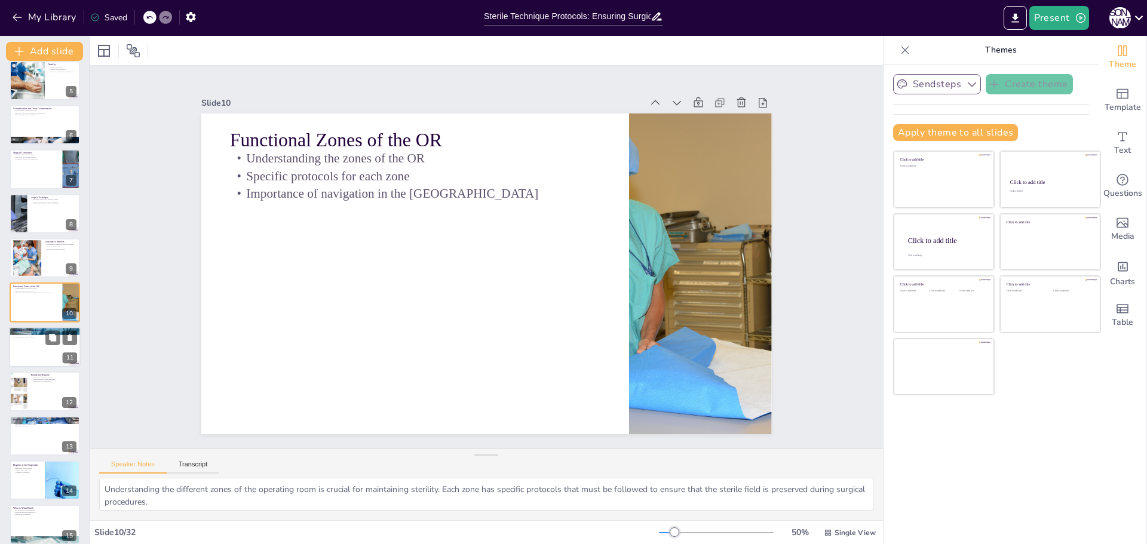
click at [37, 344] on div at bounding box center [45, 347] width 72 height 41
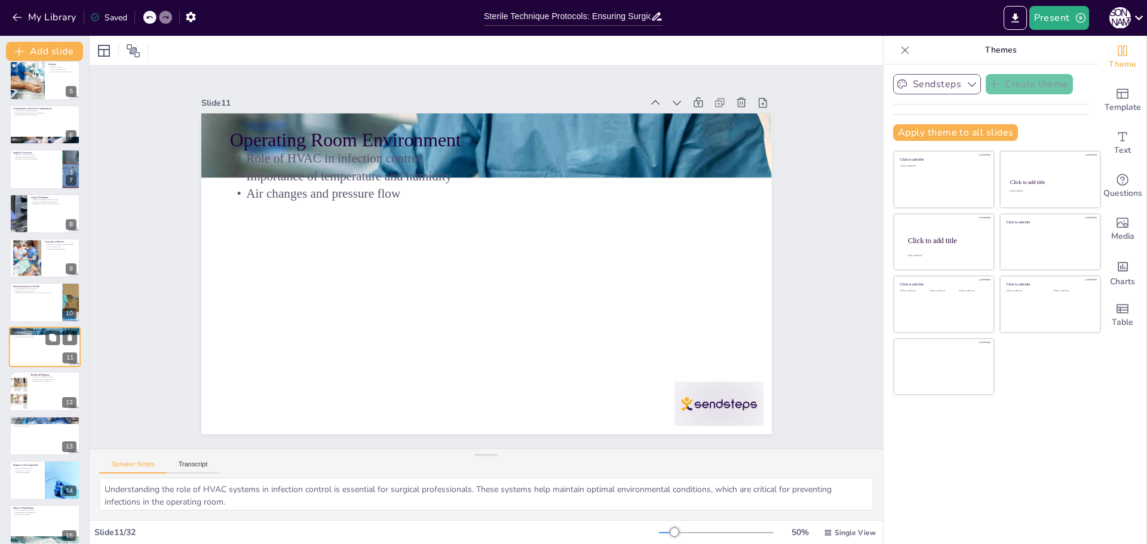
scroll to position [232, 0]
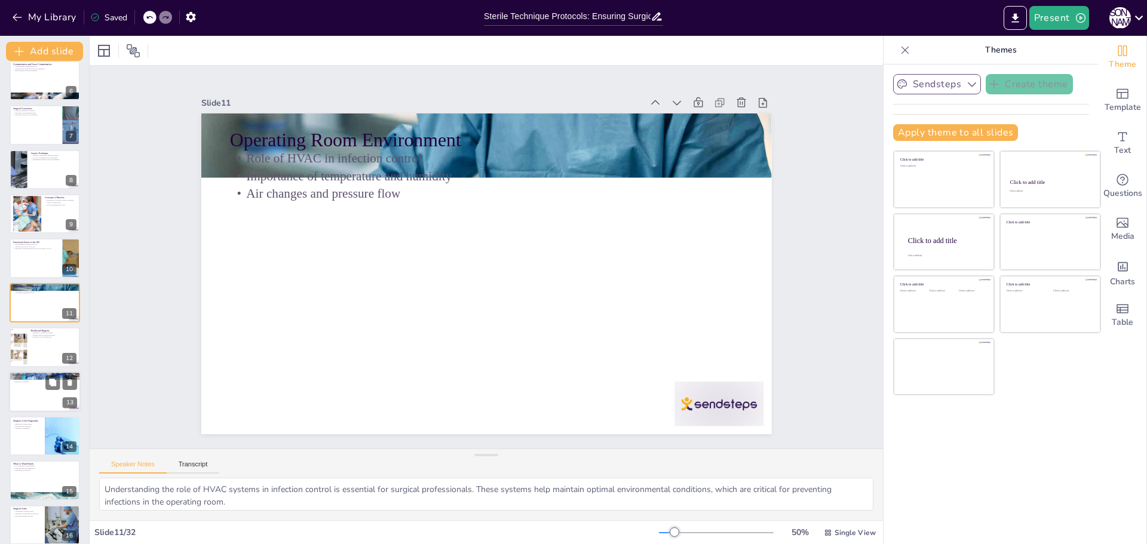
click at [35, 391] on div at bounding box center [45, 392] width 72 height 41
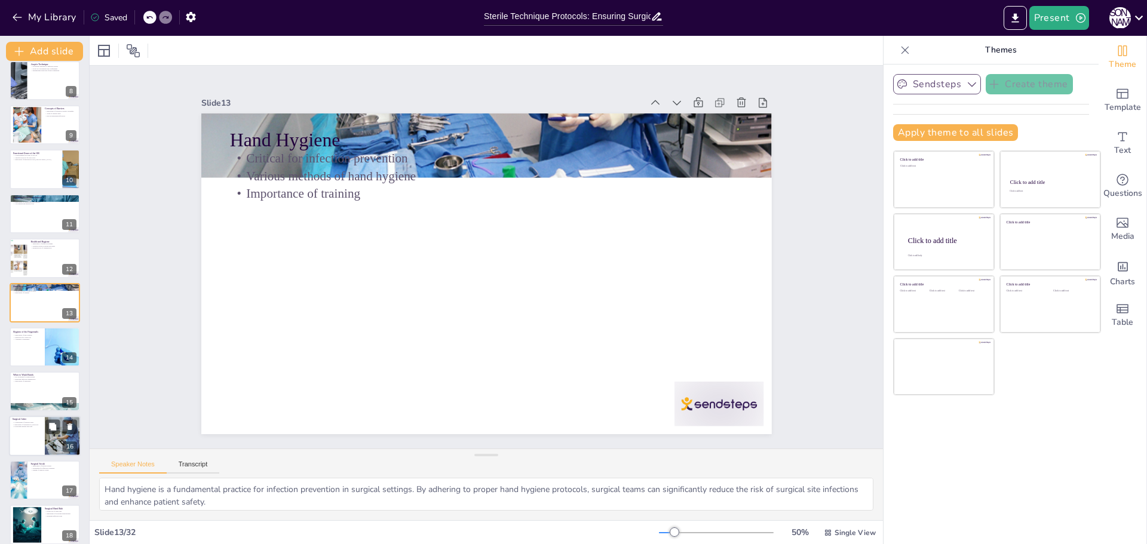
click at [39, 437] on div at bounding box center [45, 436] width 72 height 41
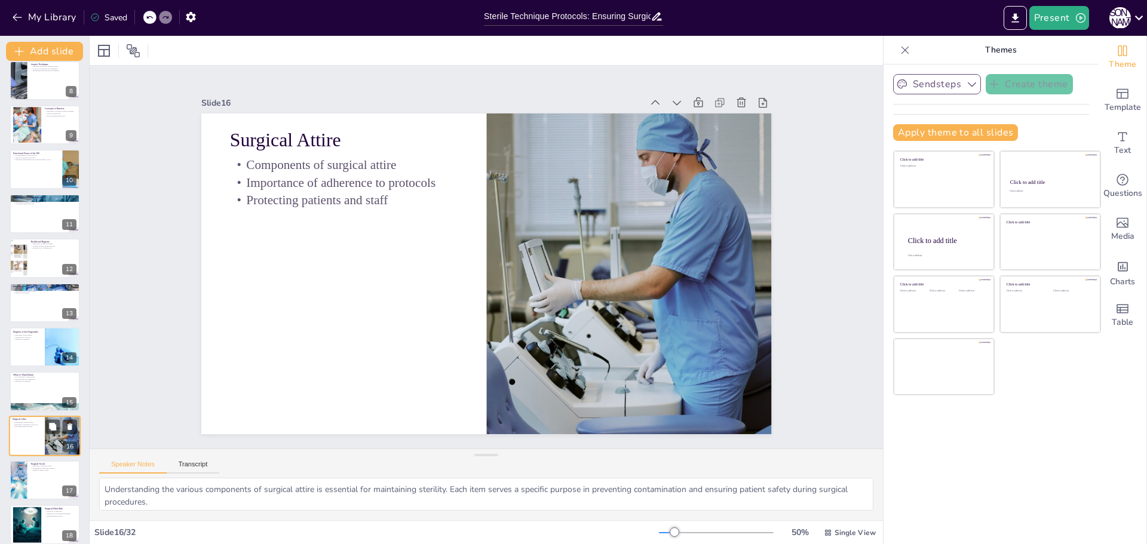
scroll to position [454, 0]
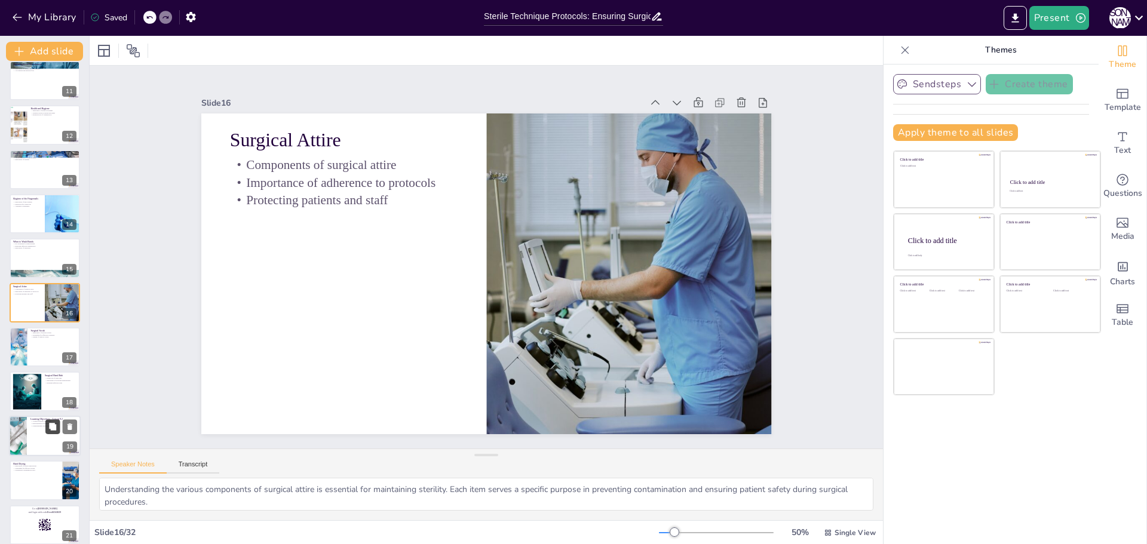
click at [47, 432] on button at bounding box center [52, 426] width 14 height 14
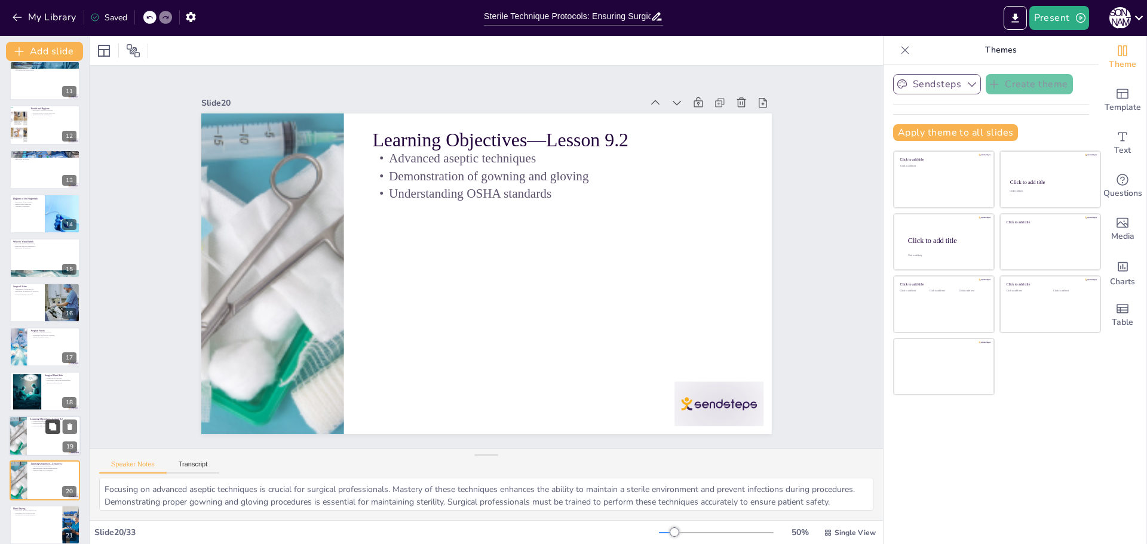
scroll to position [632, 0]
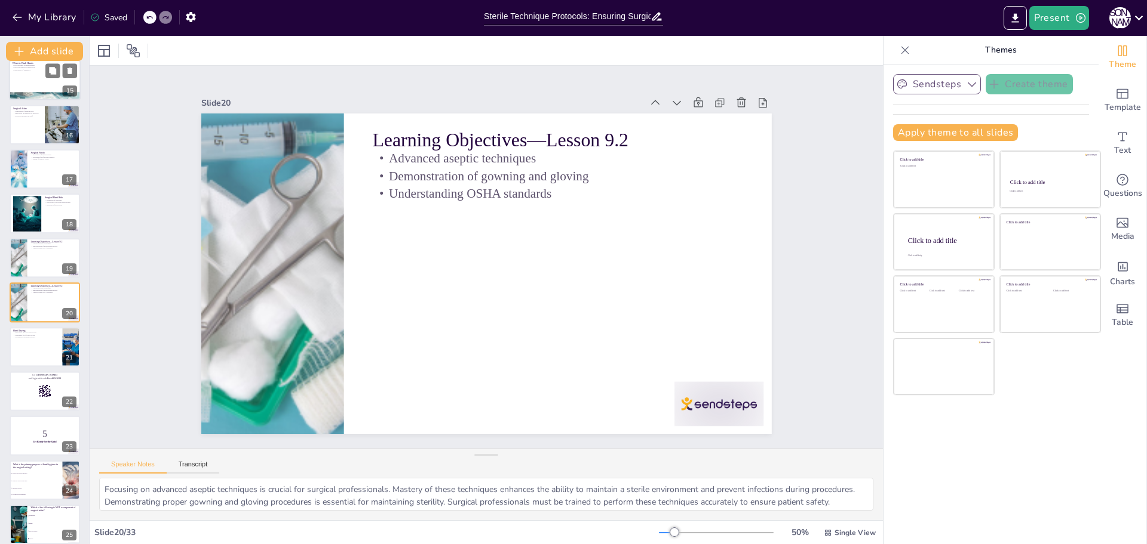
click at [41, 75] on div at bounding box center [45, 80] width 72 height 41
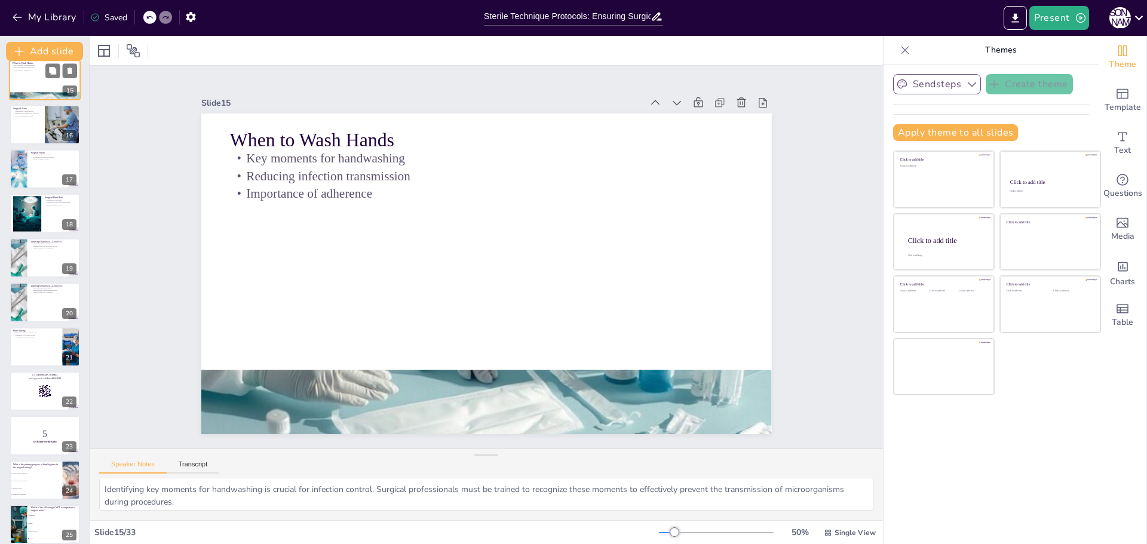
scroll to position [410, 0]
